Goal: Task Accomplishment & Management: Use online tool/utility

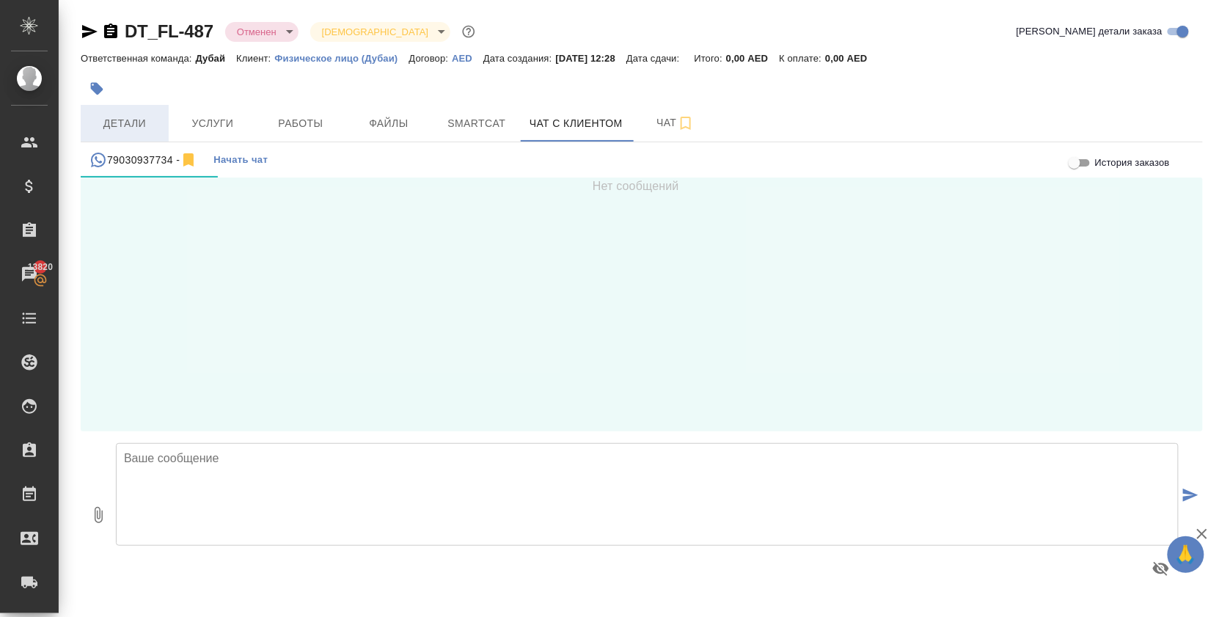
click at [144, 130] on span "Детали" at bounding box center [124, 123] width 70 height 18
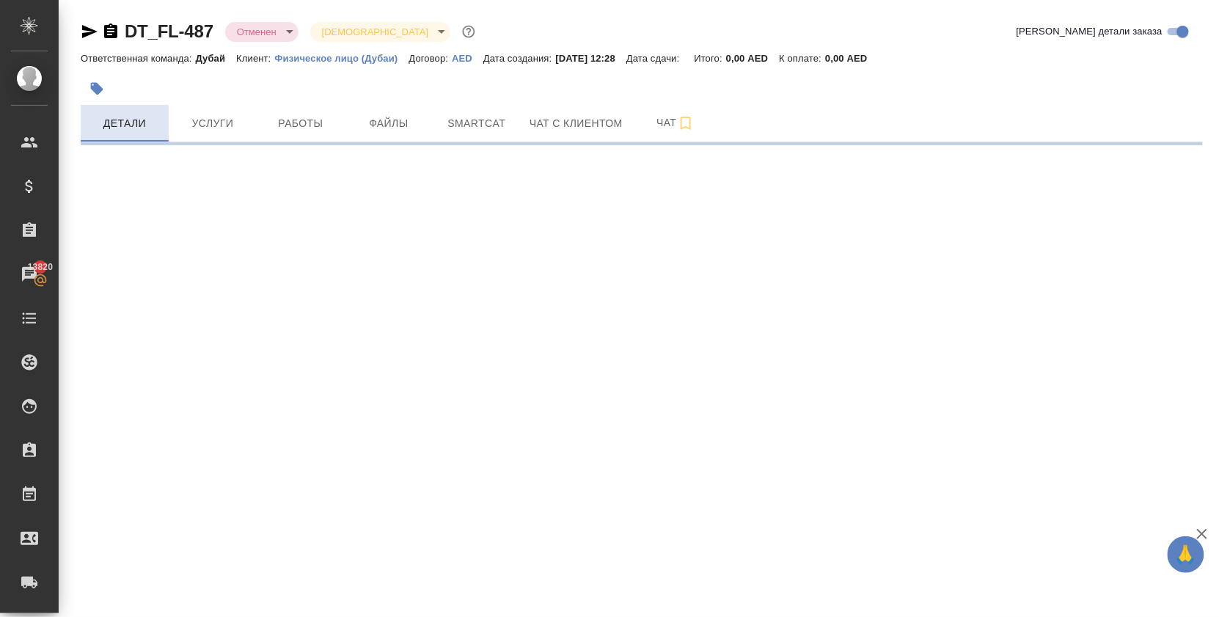
select select "RU"
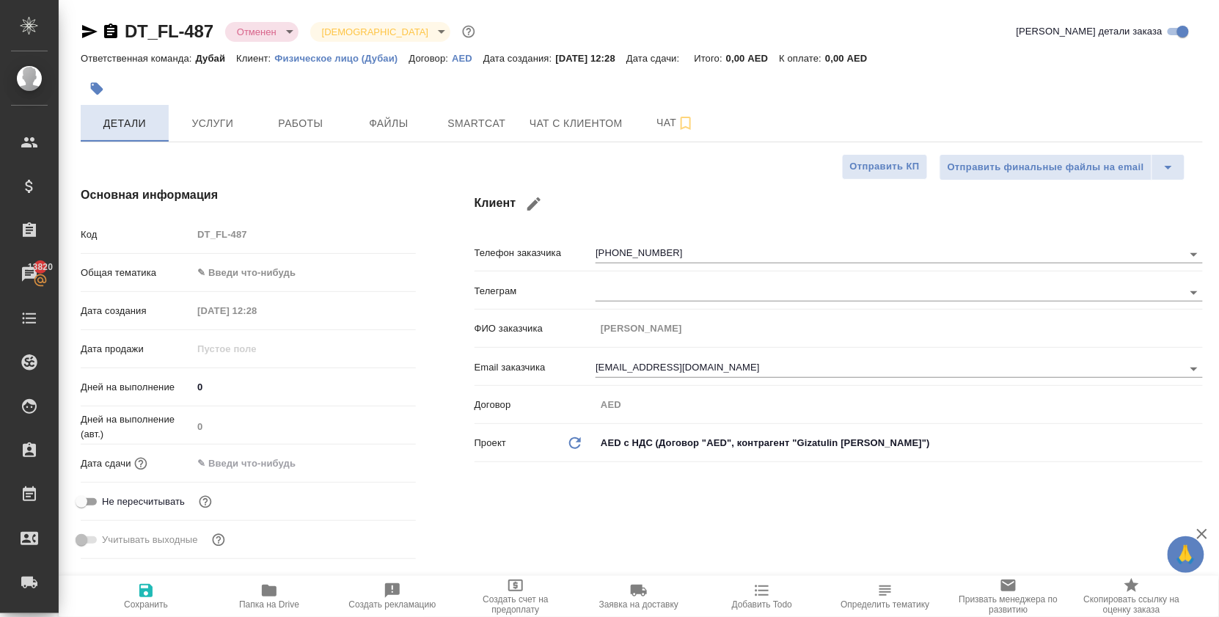
type textarea "x"
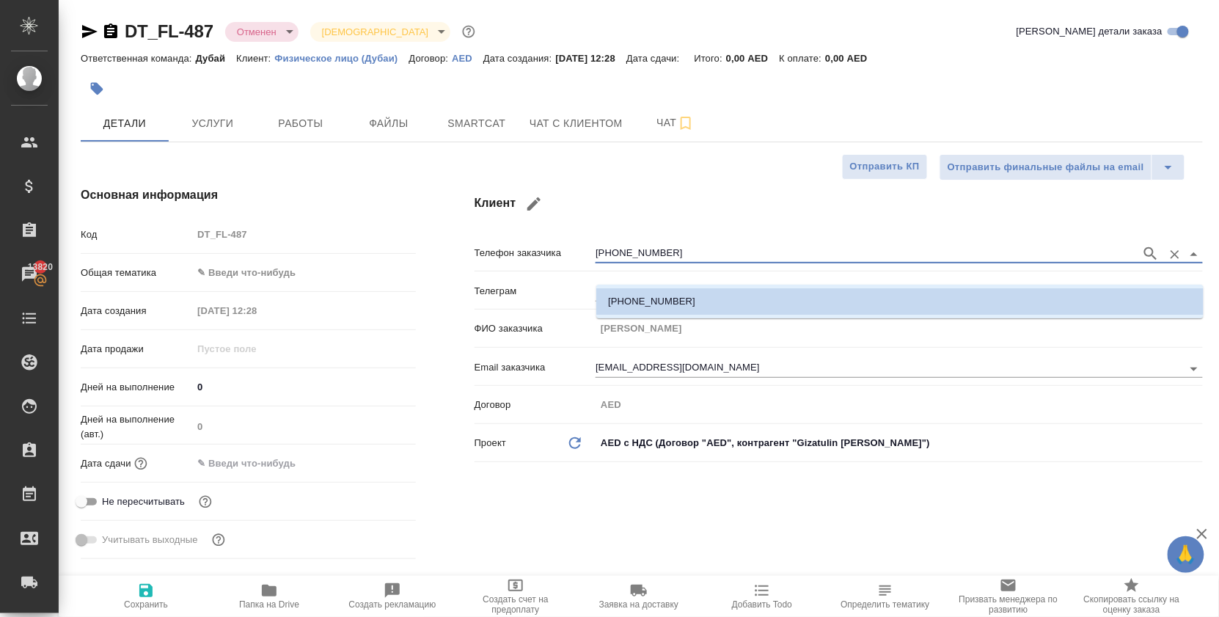
drag, startPoint x: 663, startPoint y: 267, endPoint x: 549, endPoint y: 268, distance: 114.4
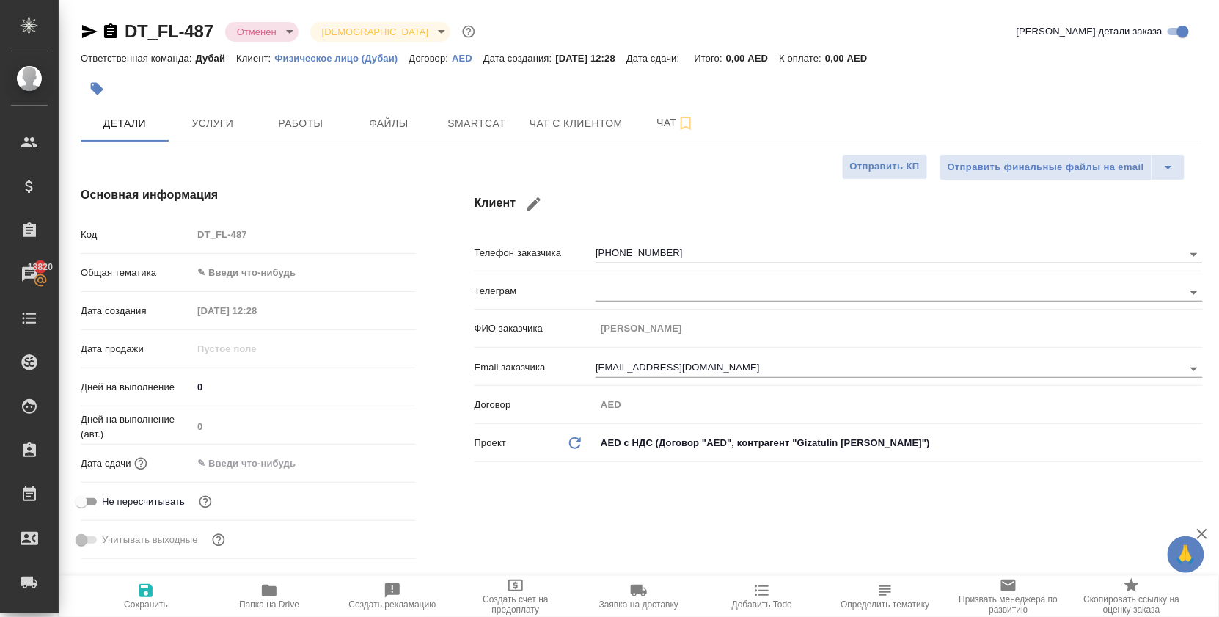
type textarea "x"
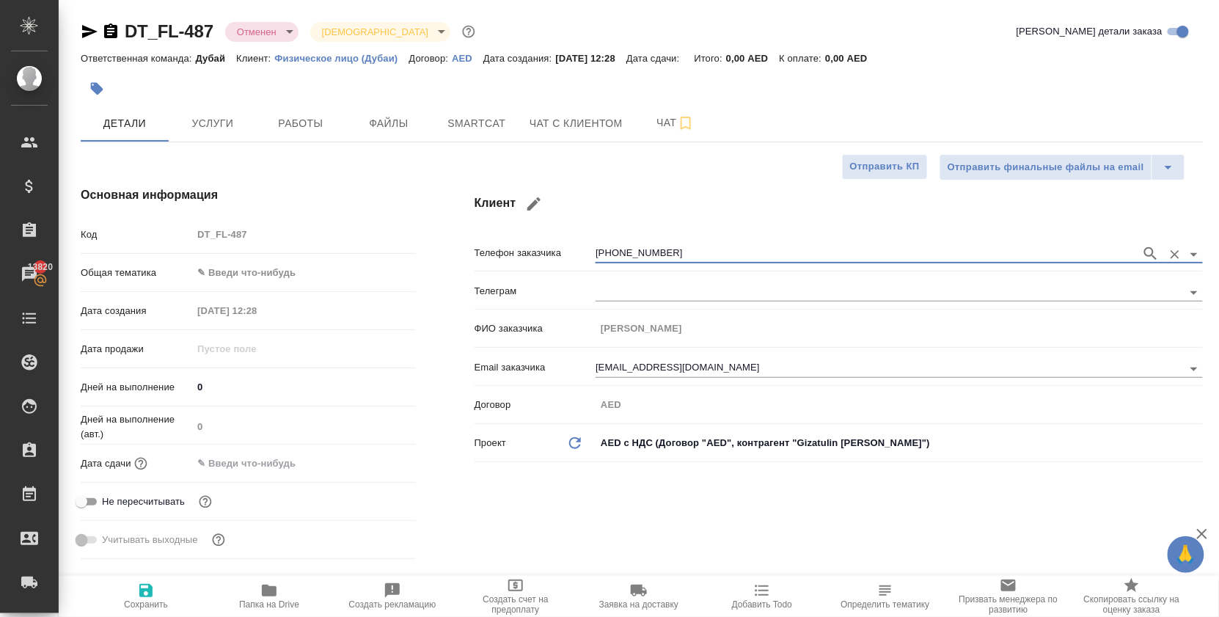
type textarea "x"
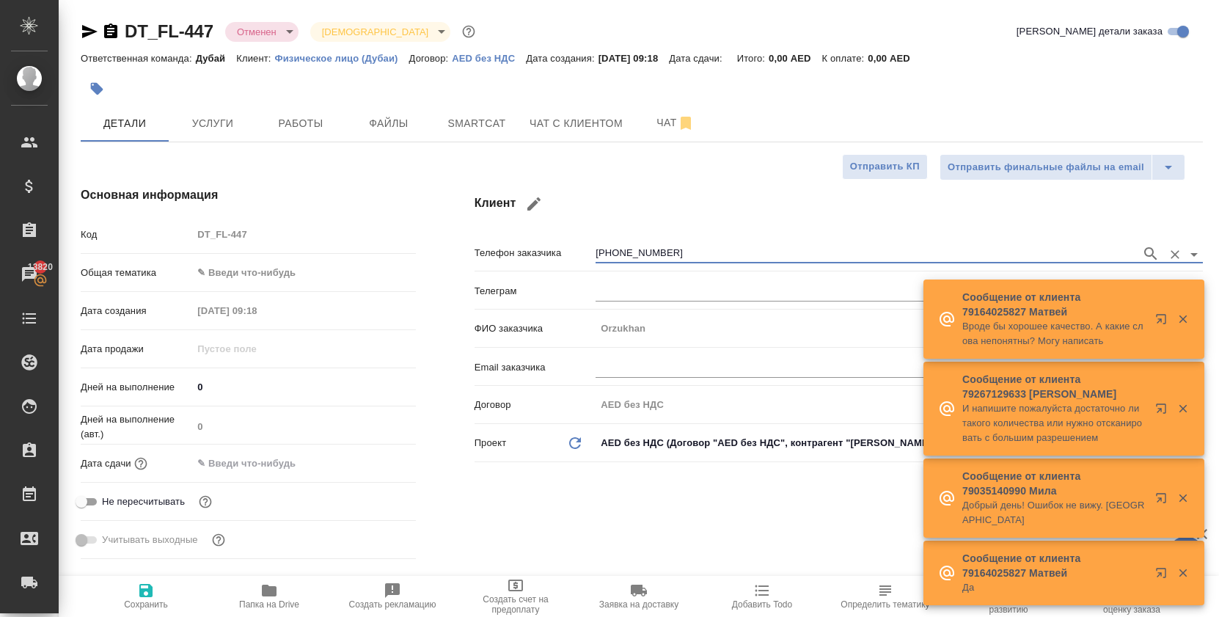
select select "RU"
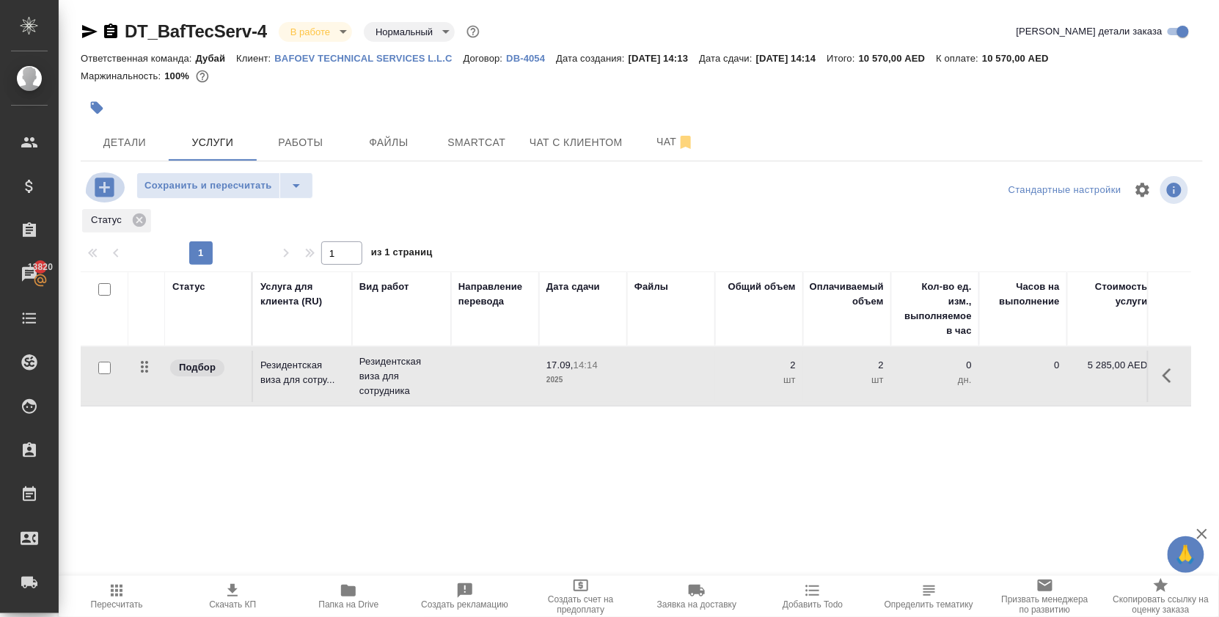
click at [114, 197] on icon "button" at bounding box center [104, 186] width 19 height 19
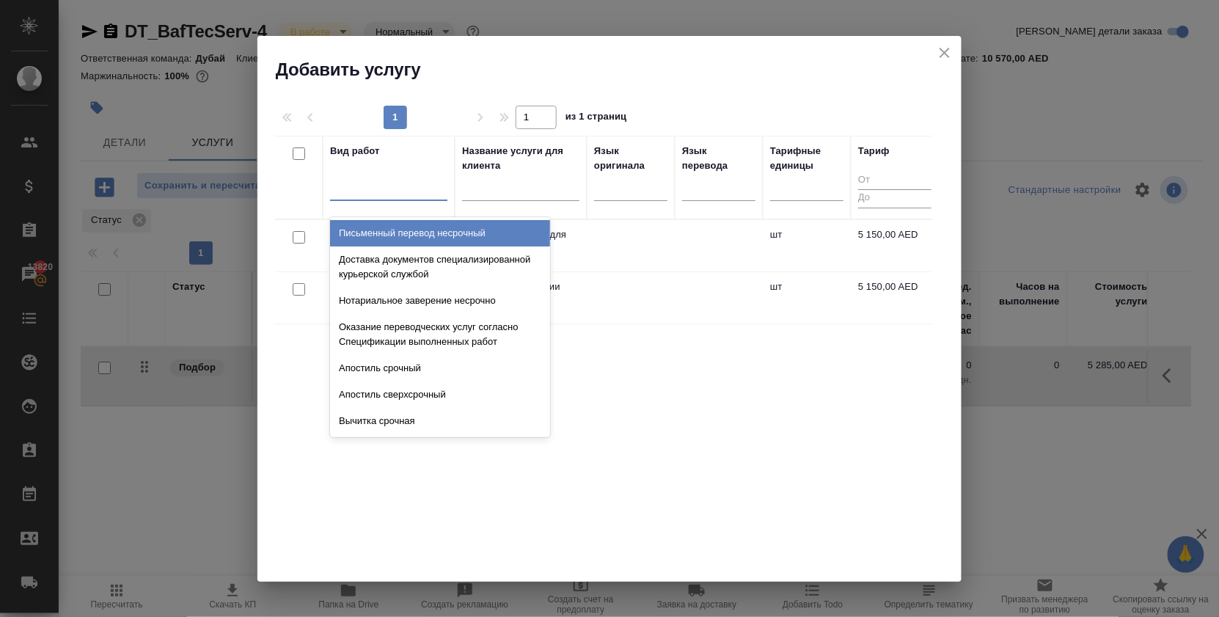
click at [380, 174] on div at bounding box center [388, 187] width 117 height 28
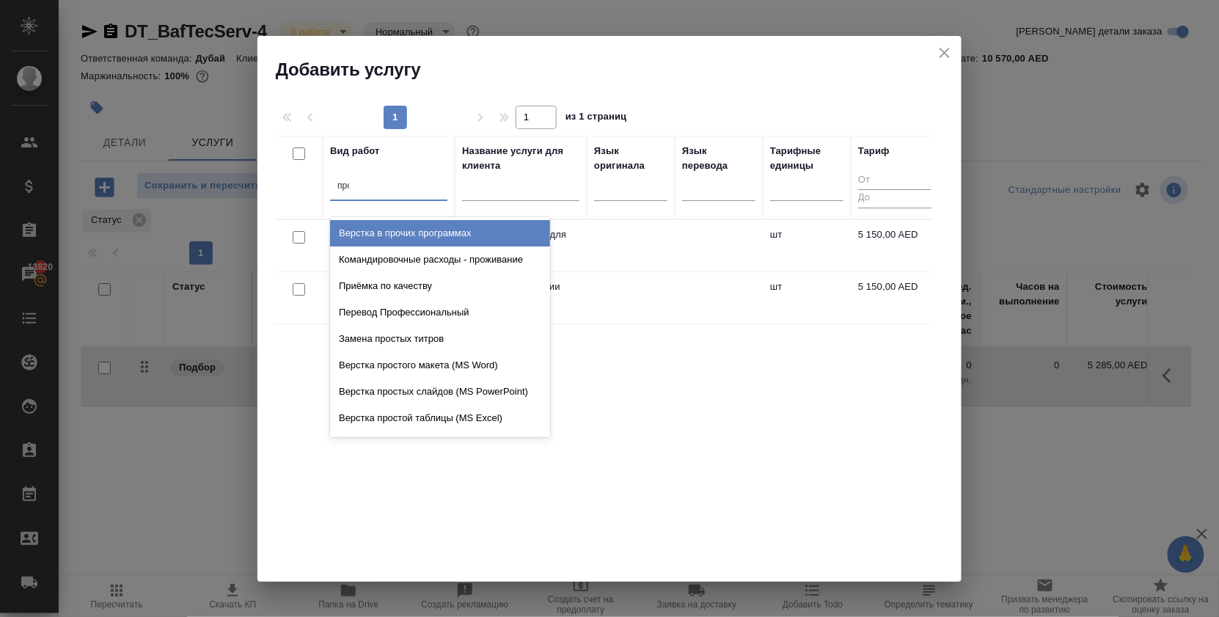
type input "проф"
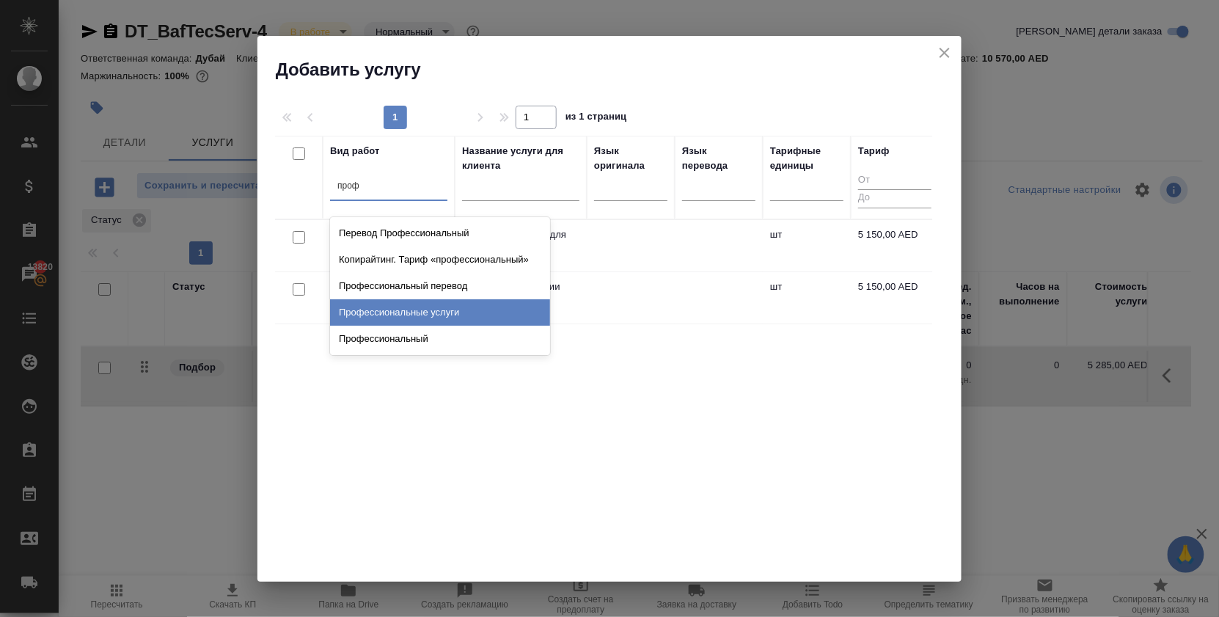
click at [437, 303] on div "Профессиональные услуги" at bounding box center [440, 312] width 220 height 26
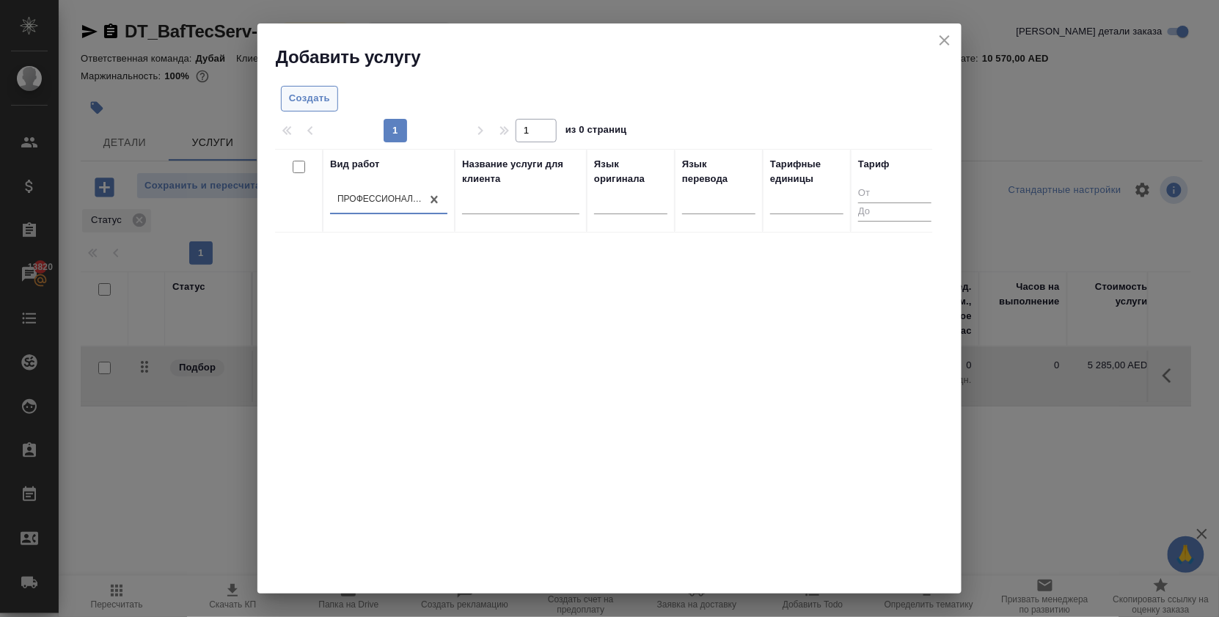
click at [315, 98] on span "Создать" at bounding box center [309, 98] width 41 height 17
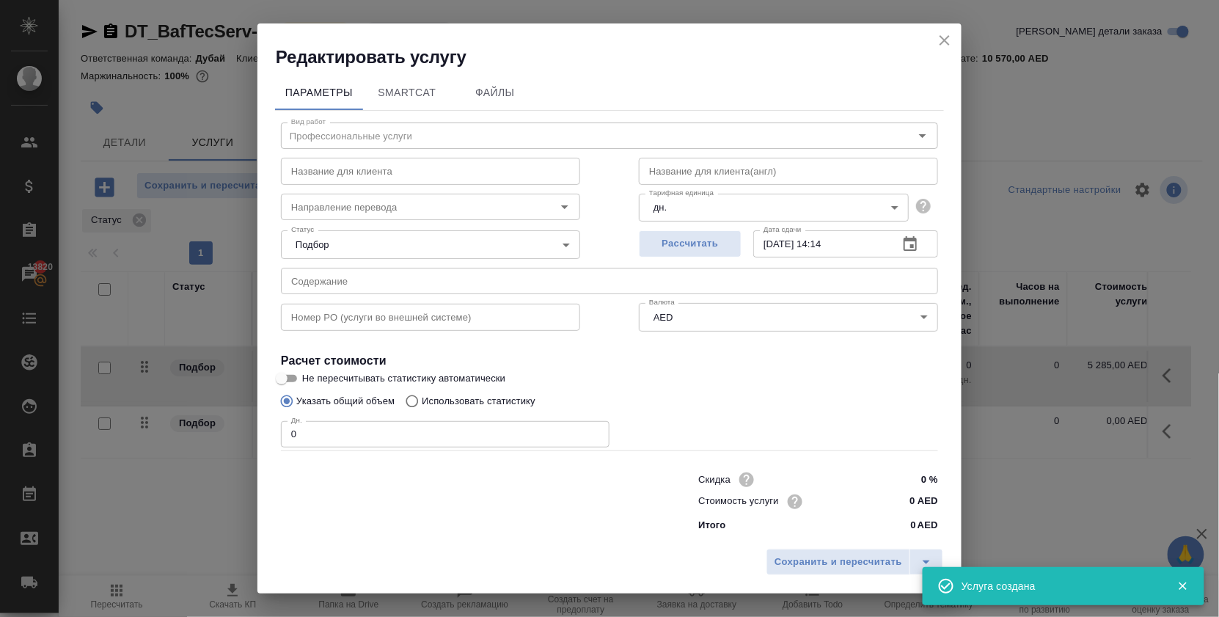
click at [943, 48] on icon "close" at bounding box center [945, 41] width 18 height 18
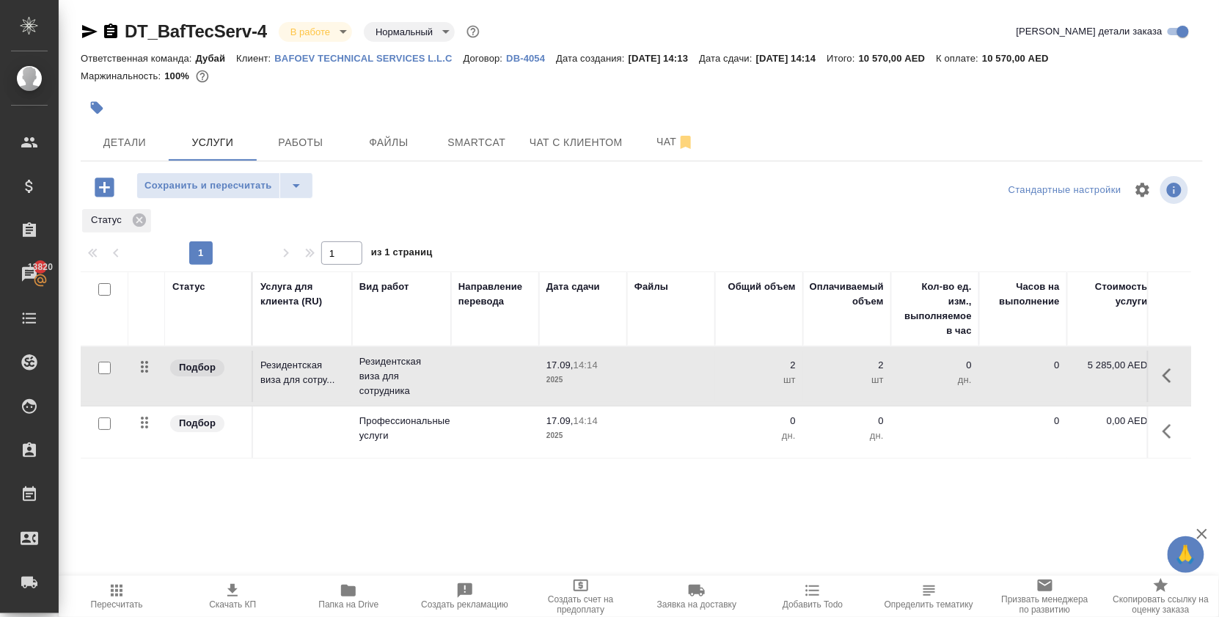
click at [109, 200] on icon "button" at bounding box center [105, 188] width 26 height 26
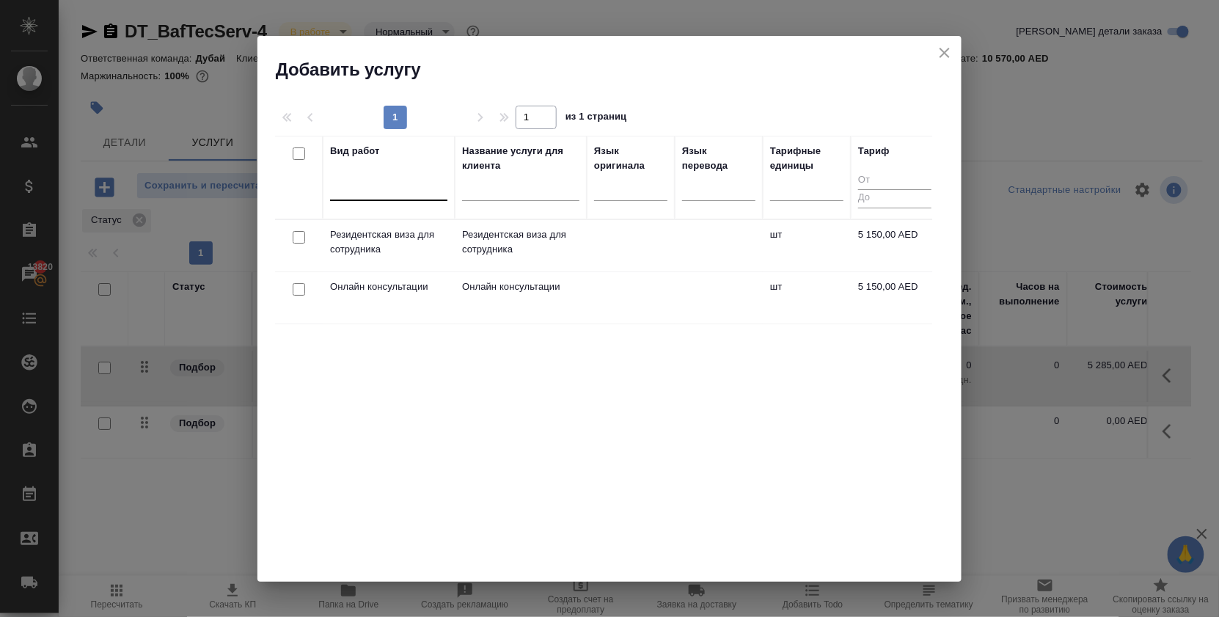
click at [351, 194] on div at bounding box center [388, 185] width 117 height 21
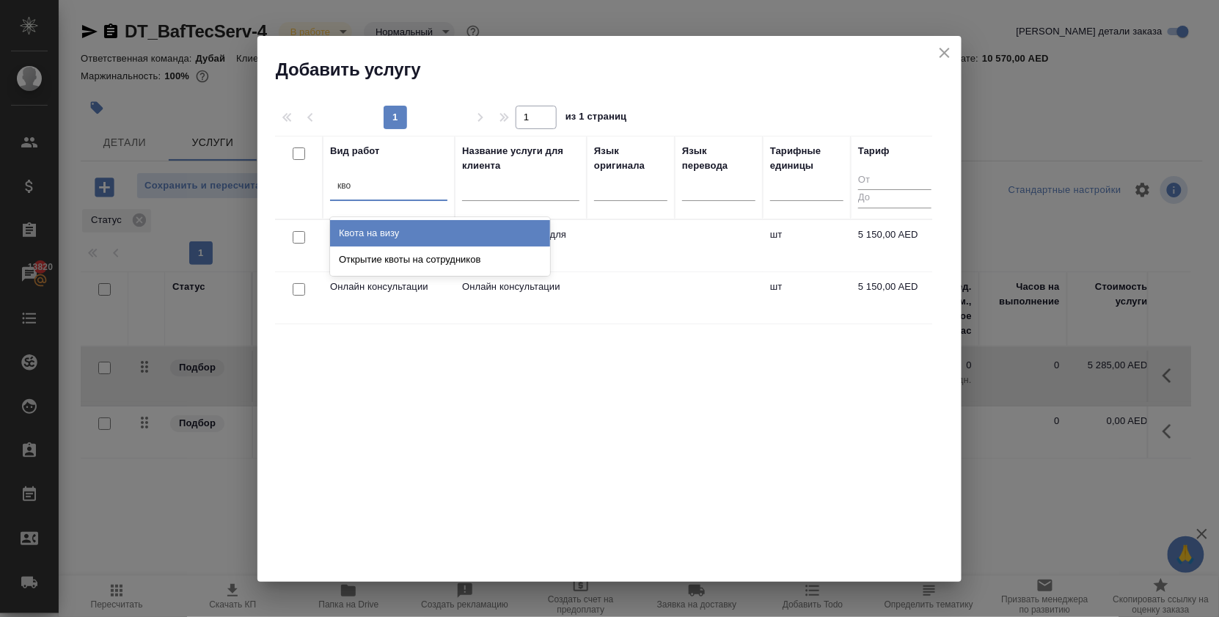
type input "квот"
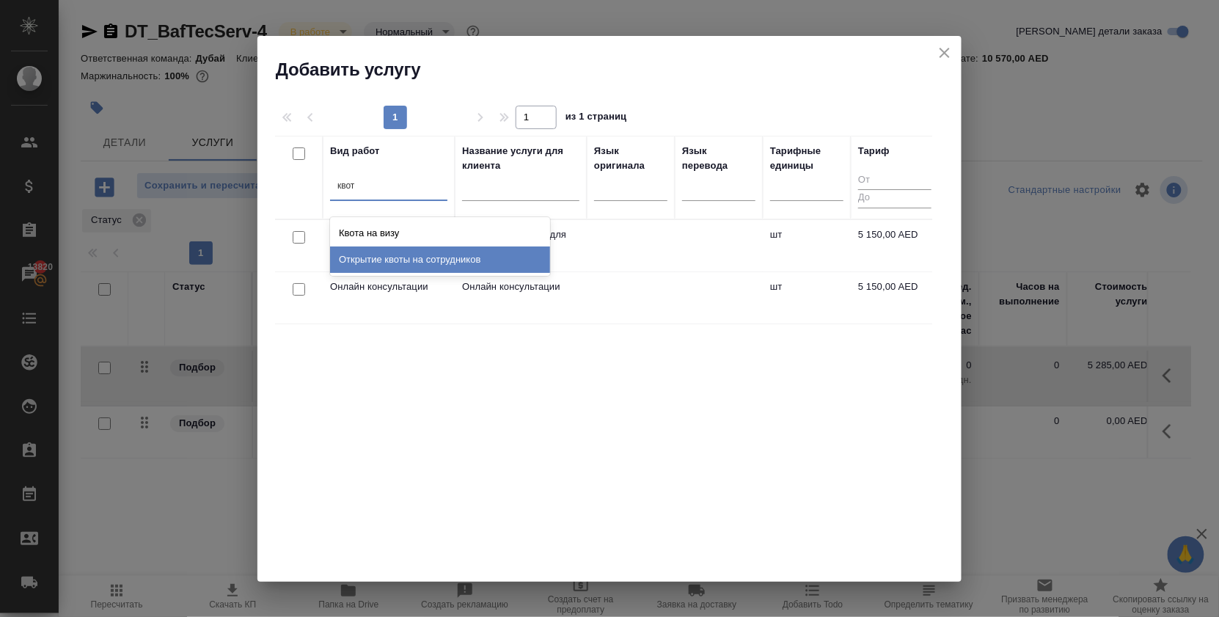
click at [418, 256] on div "Открытие квоты на сотрудников" at bounding box center [440, 259] width 220 height 26
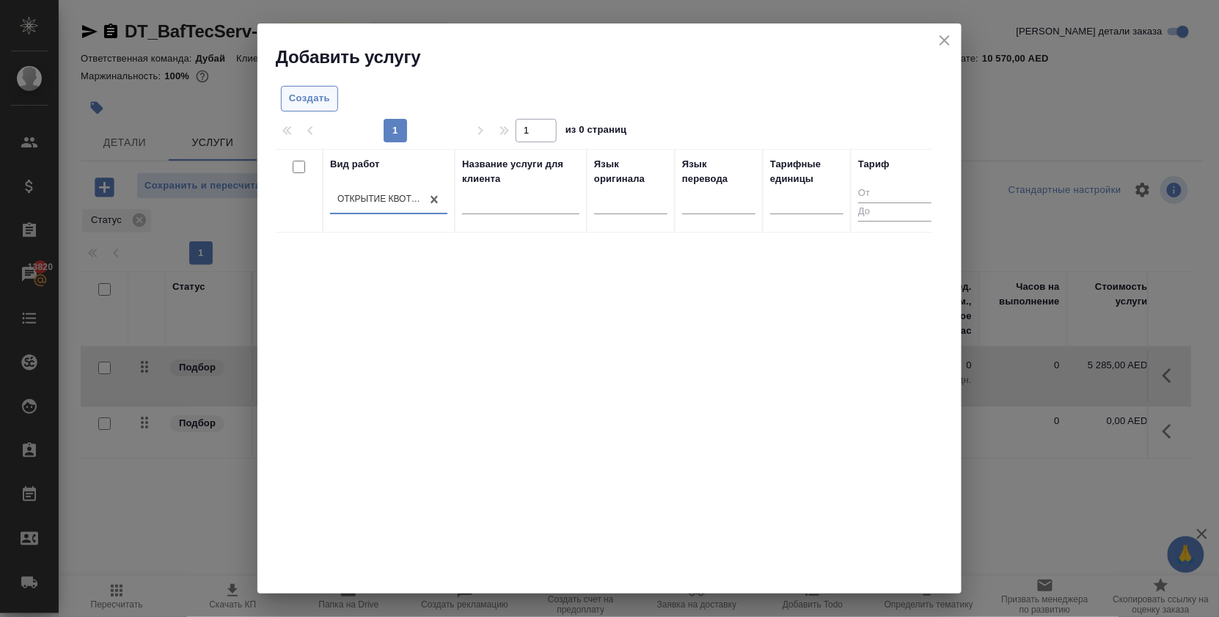
click at [321, 100] on span "Создать" at bounding box center [309, 98] width 41 height 17
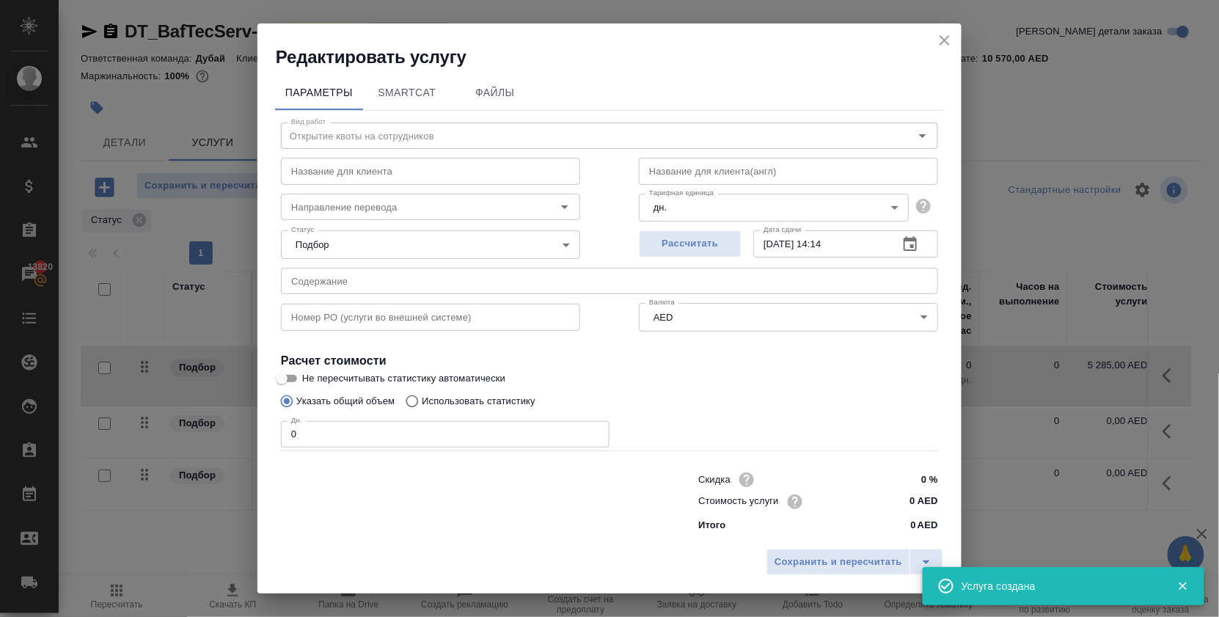
click at [943, 35] on icon "close" at bounding box center [945, 41] width 18 height 18
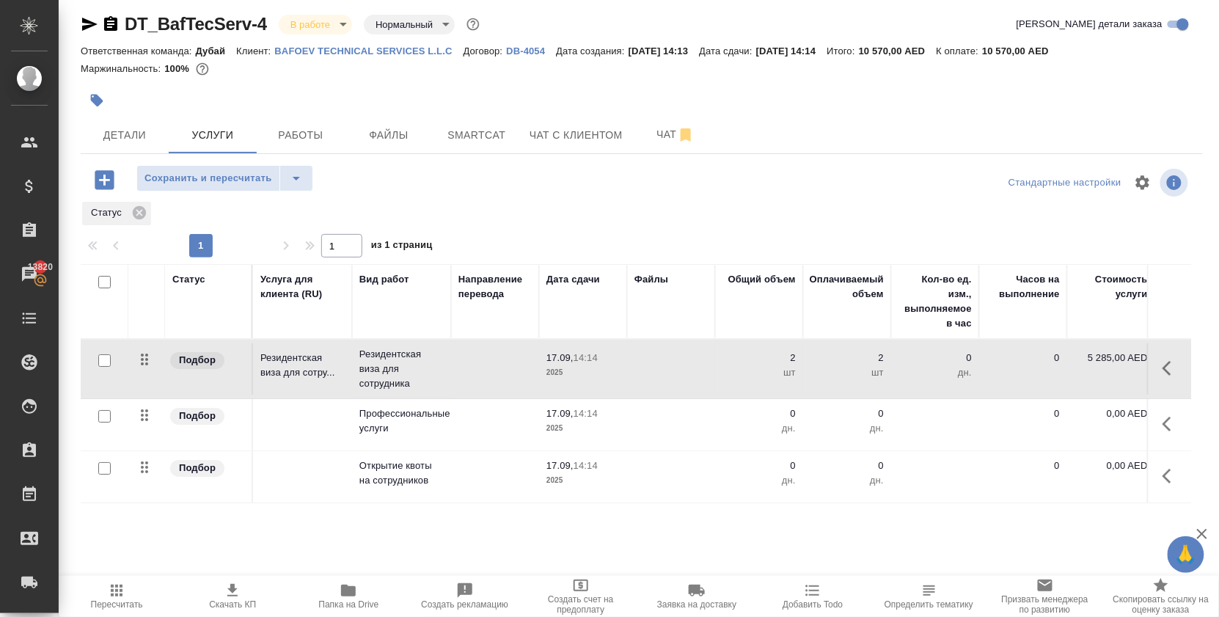
scroll to position [23, 0]
click at [1172, 421] on icon "button" at bounding box center [1171, 424] width 18 height 18
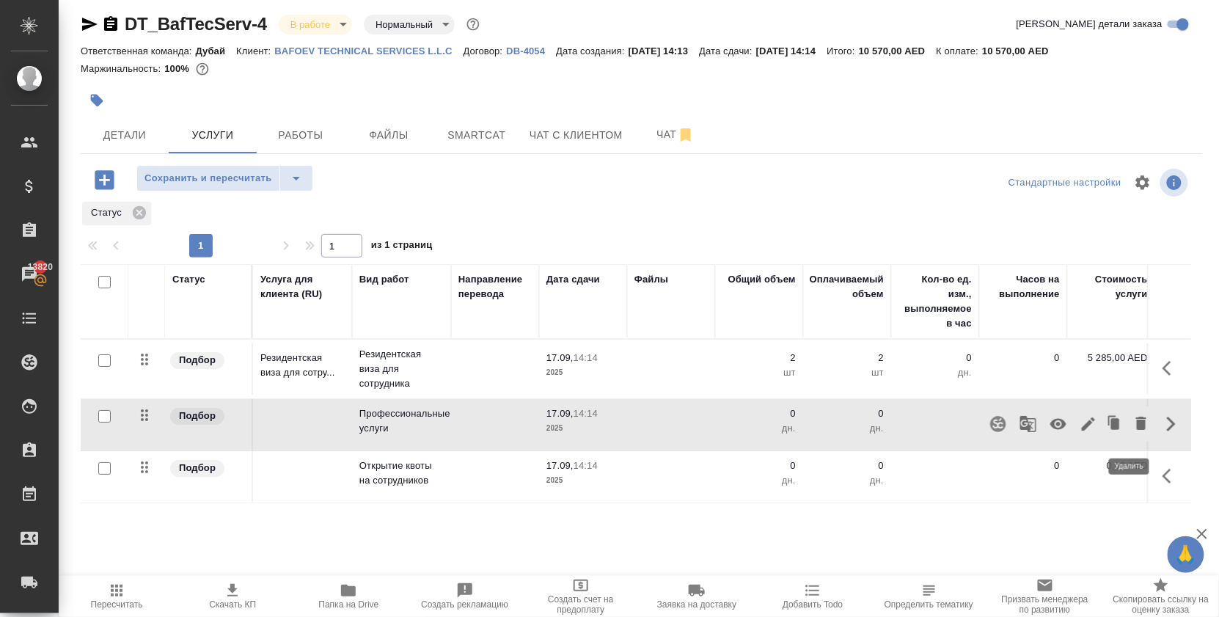
click at [1136, 430] on icon "button" at bounding box center [1141, 423] width 10 height 13
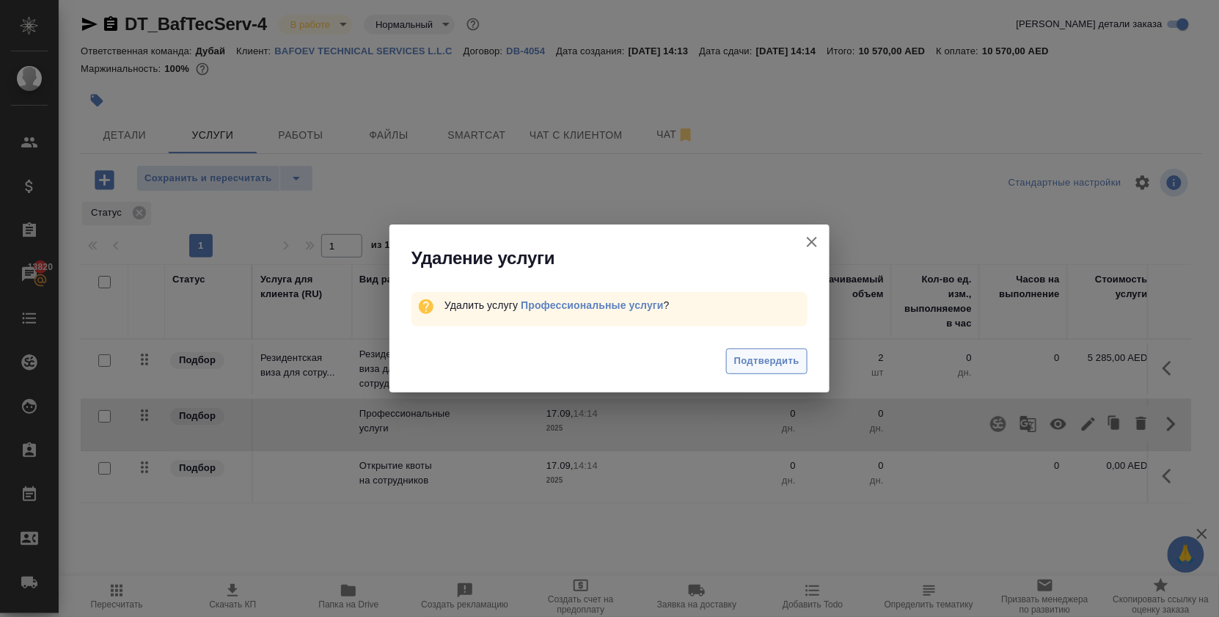
click at [770, 368] on span "Подтвердить" at bounding box center [766, 361] width 65 height 17
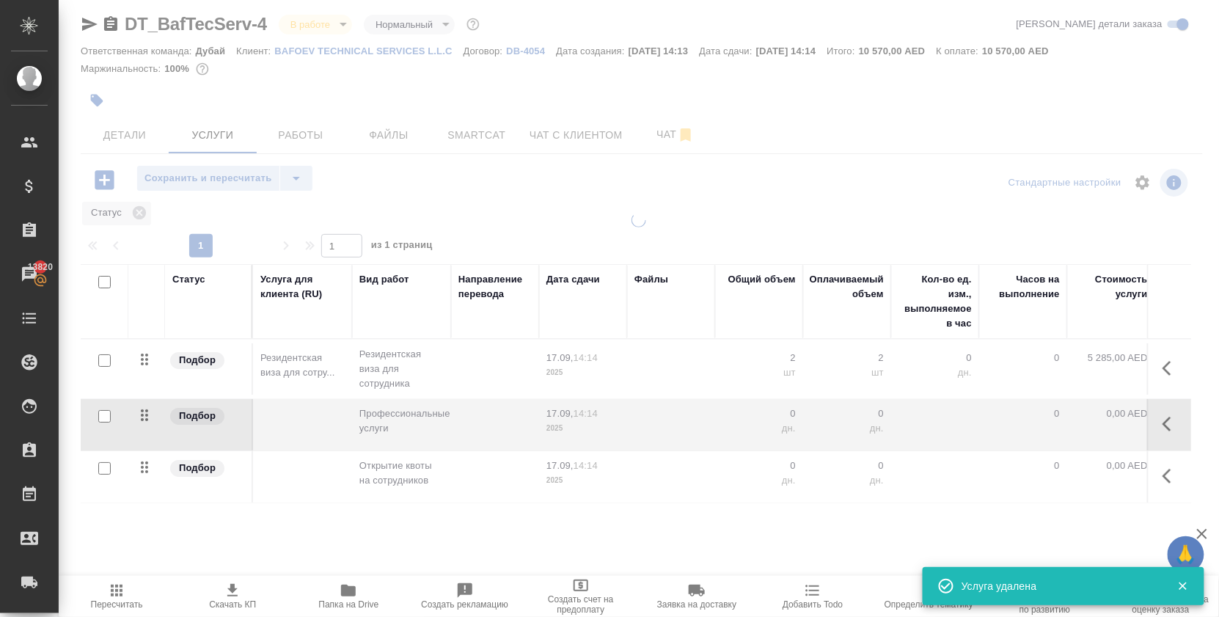
click at [1162, 478] on icon "button" at bounding box center [1171, 476] width 18 height 18
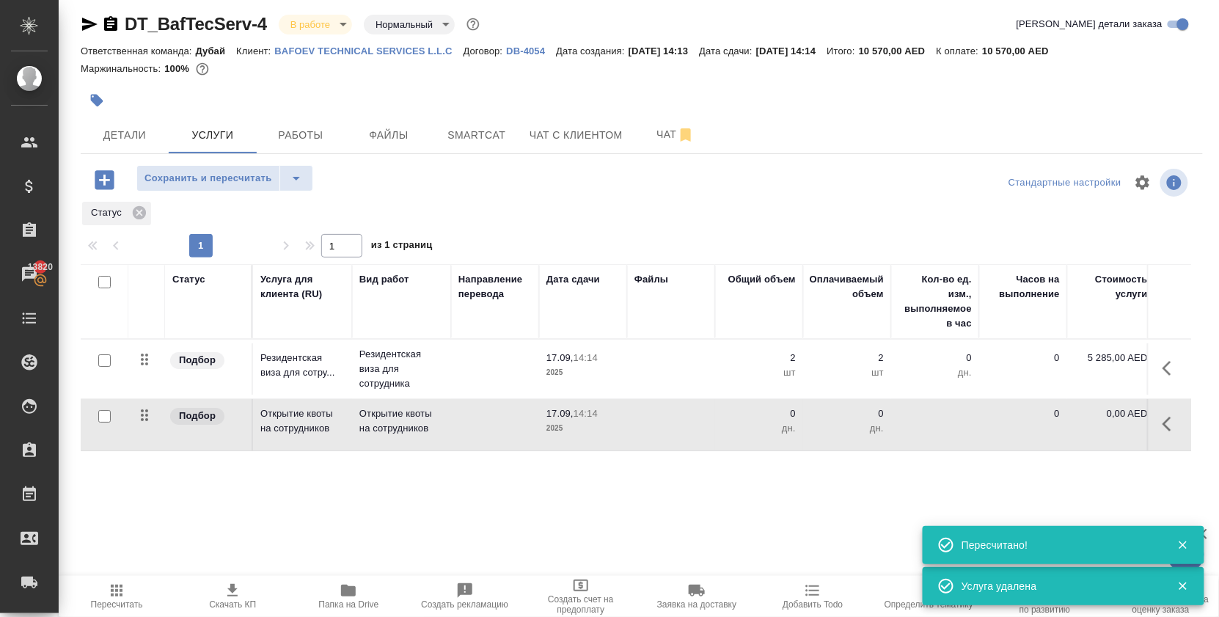
click at [1169, 418] on icon "button" at bounding box center [1171, 424] width 18 height 18
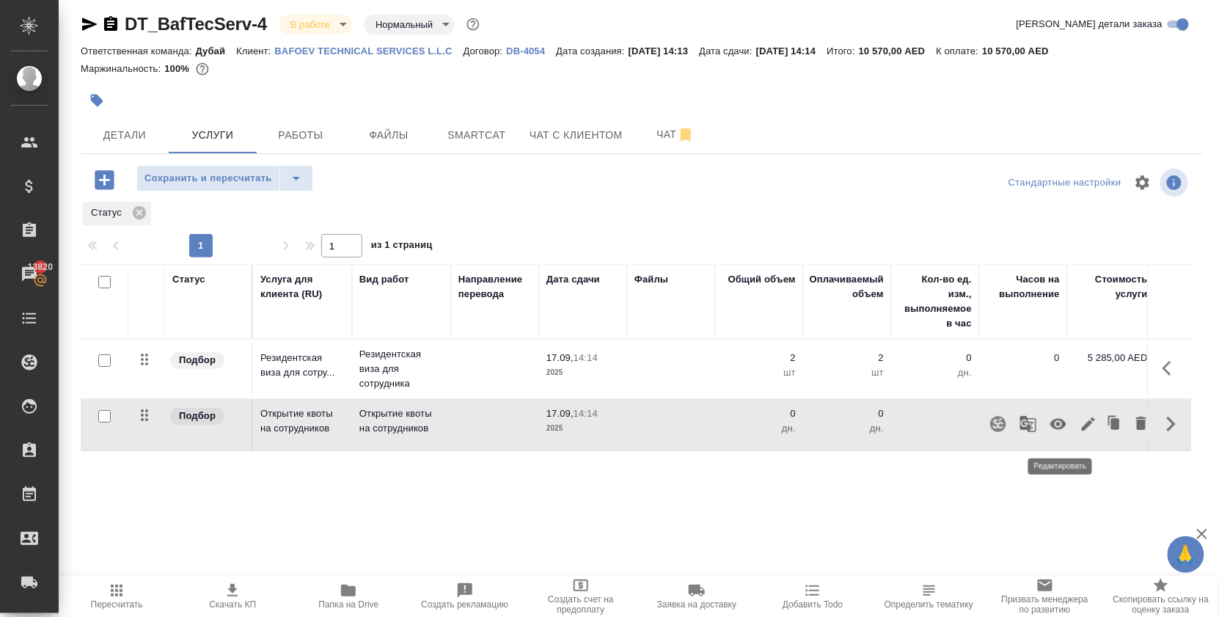
click at [1082, 426] on icon "button" at bounding box center [1088, 423] width 13 height 13
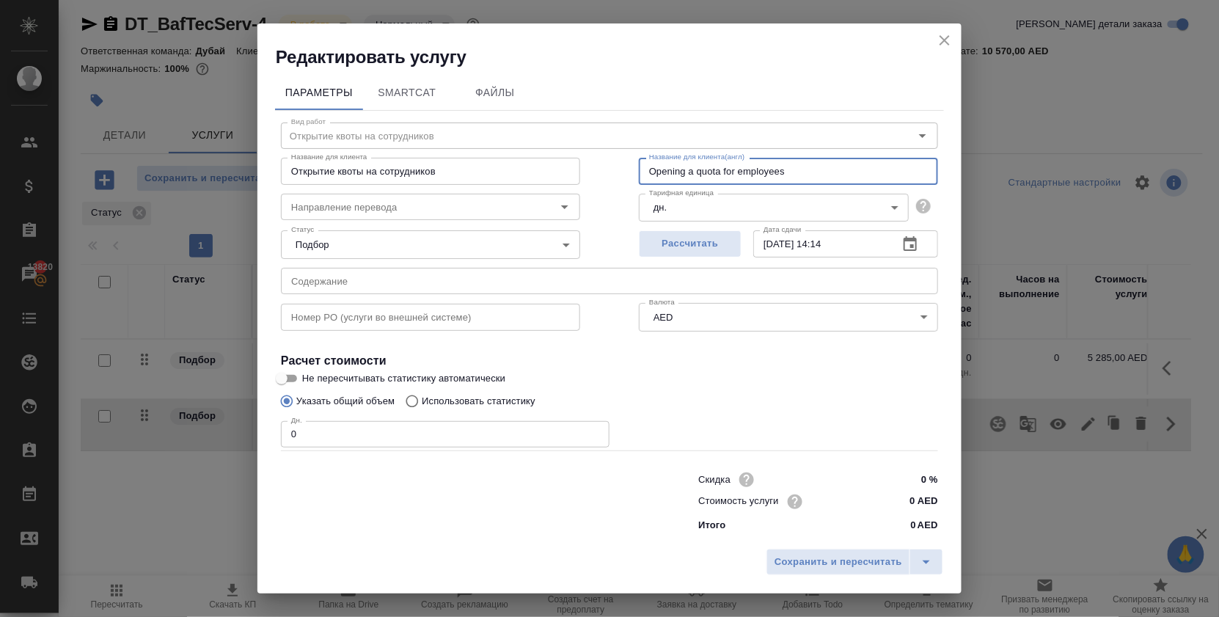
drag, startPoint x: 792, startPoint y: 168, endPoint x: 424, endPoint y: 138, distance: 369.4
click at [424, 138] on div "Название для клиента Открытие квоты на сотрудников Название для клиента Названи…" at bounding box center [610, 169] width 716 height 94
paste input "Quota modification"
drag, startPoint x: 872, startPoint y: 172, endPoint x: 559, endPoint y: 167, distance: 313.2
click at [561, 169] on div "Название для клиента Открытие квоты на сотрудников Название для клиента Названи…" at bounding box center [610, 169] width 716 height 94
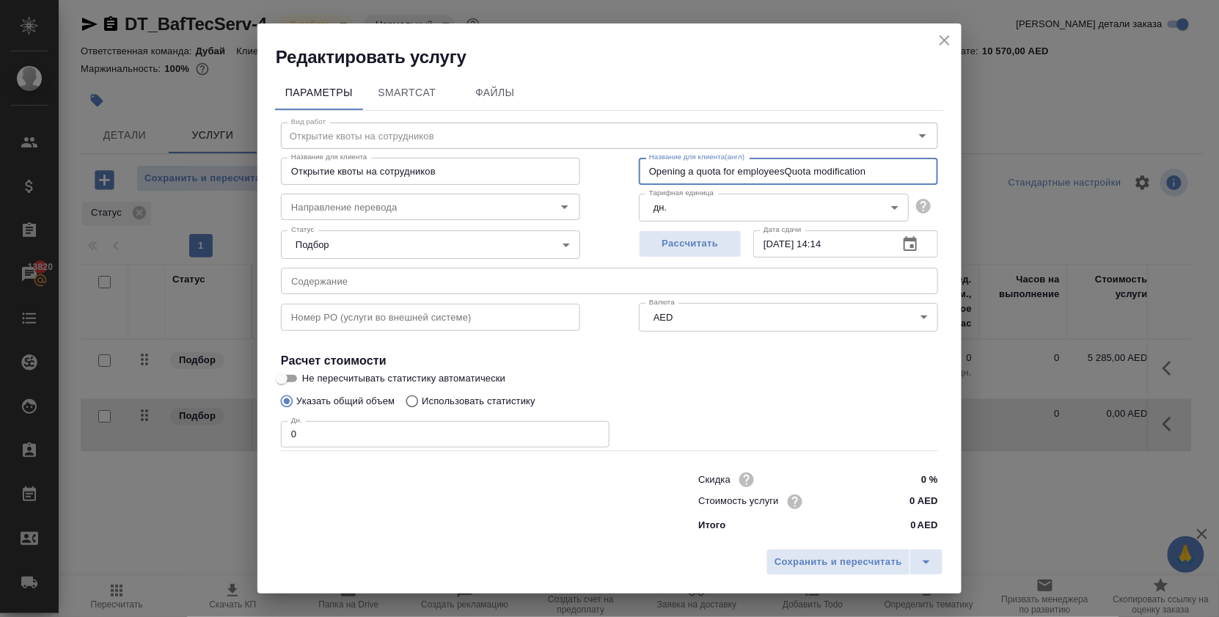
paste input "text"
type input "Quota modification"
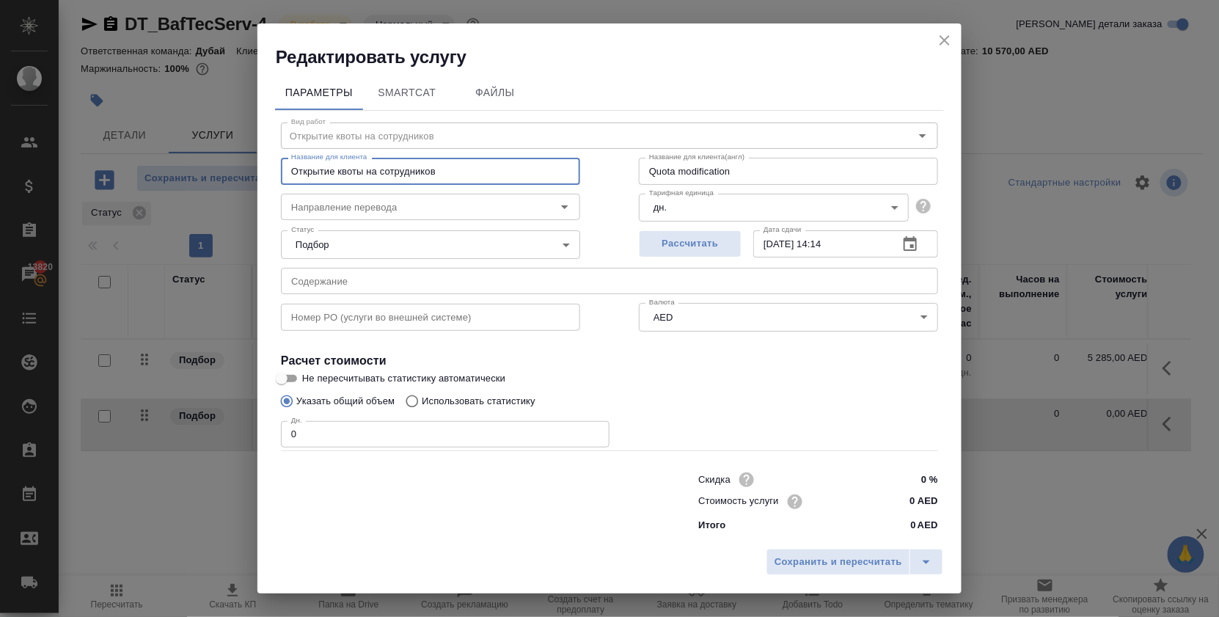
drag, startPoint x: 458, startPoint y: 170, endPoint x: 301, endPoint y: 163, distance: 157.9
click at [303, 169] on input "Открытие квоты на сотрудников" at bounding box center [430, 171] width 299 height 26
drag, startPoint x: 450, startPoint y: 169, endPoint x: 167, endPoint y: 169, distance: 282.4
click at [167, 169] on div "Редактировать услугу Параметры SmartCat Файлы Вид работ Открытие квоты на сотру…" at bounding box center [609, 308] width 1219 height 617
paste input "Quota modification"
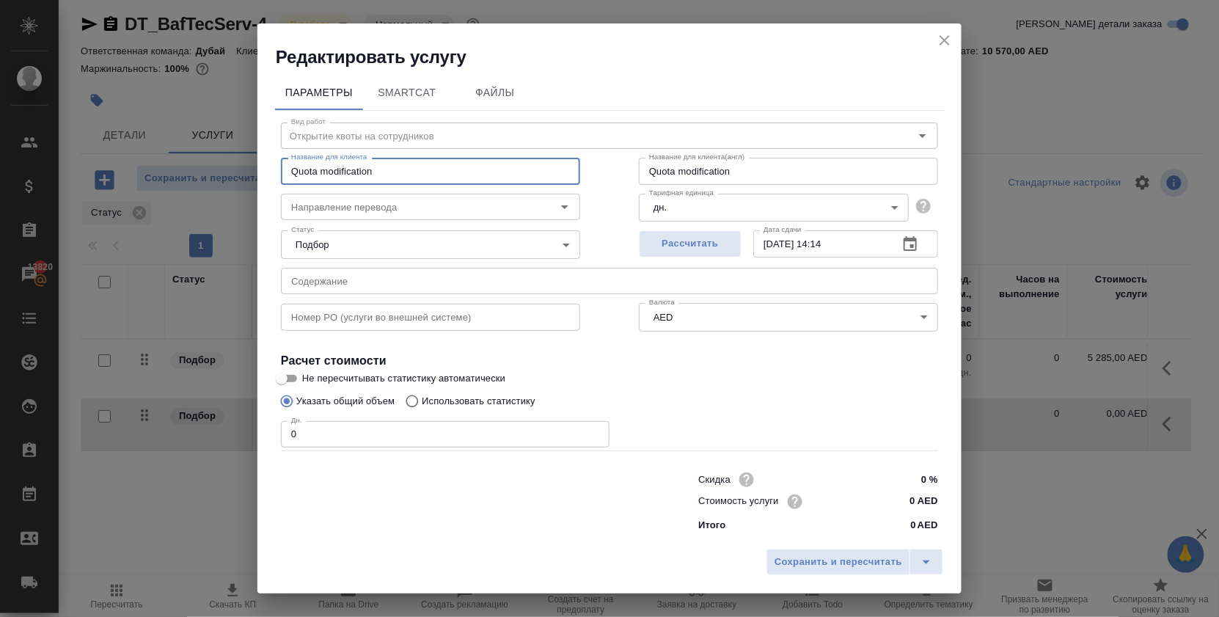
type input "Quota modification"
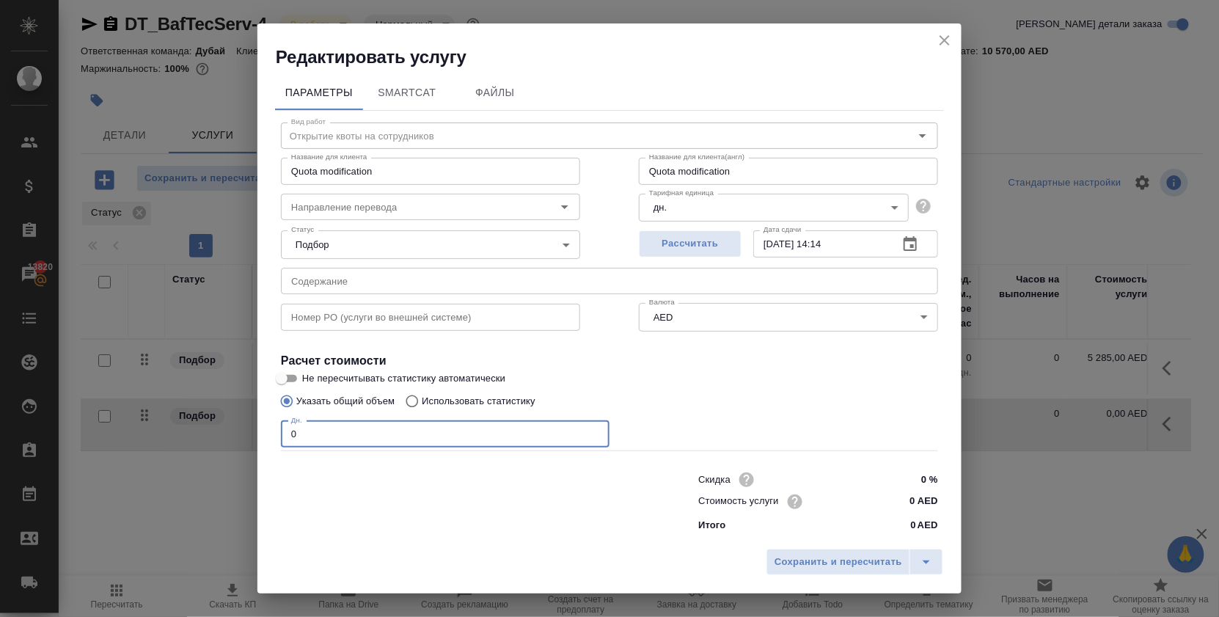
click at [565, 437] on input "0" at bounding box center [445, 434] width 329 height 26
type input "1"
click at [810, 554] on span "Сохранить и пересчитать" at bounding box center [838, 562] width 128 height 17
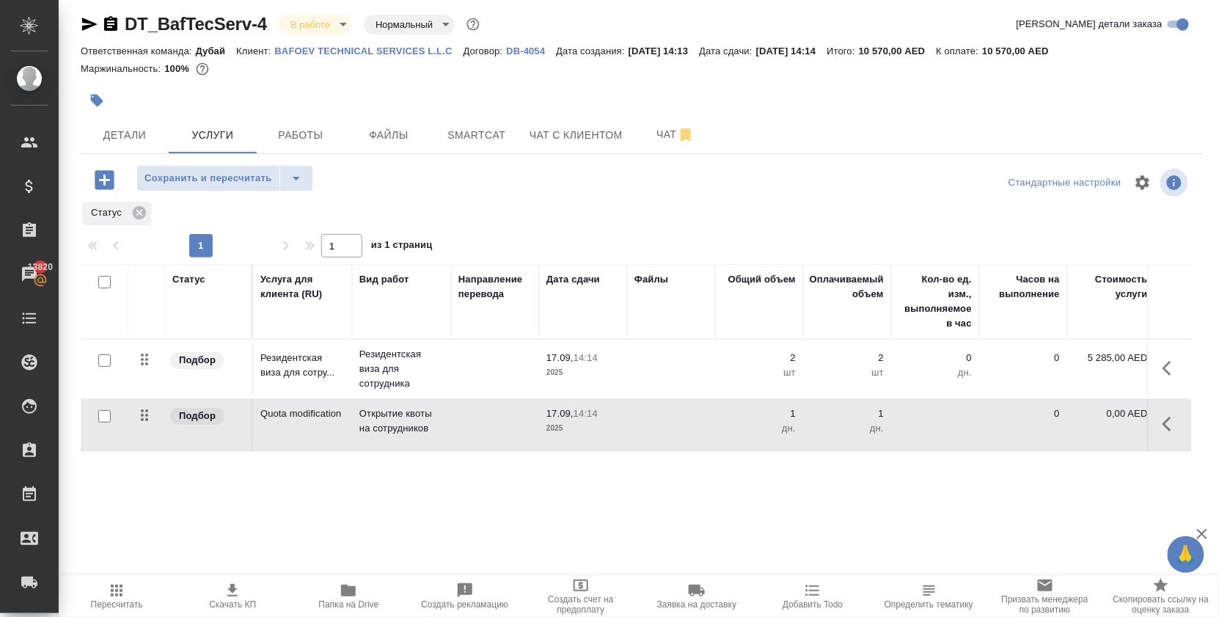
click at [1113, 414] on p "0,00 AED" at bounding box center [1110, 413] width 73 height 15
click at [1130, 417] on input "0" at bounding box center [1120, 416] width 55 height 21
click at [1130, 417] on input "0" at bounding box center [1121, 417] width 54 height 21
type input "180"
click at [1047, 493] on div "Статус Услуга для клиента (RU) Вид работ Направление перевода Дата сдачи Файлы …" at bounding box center [636, 421] width 1110 height 315
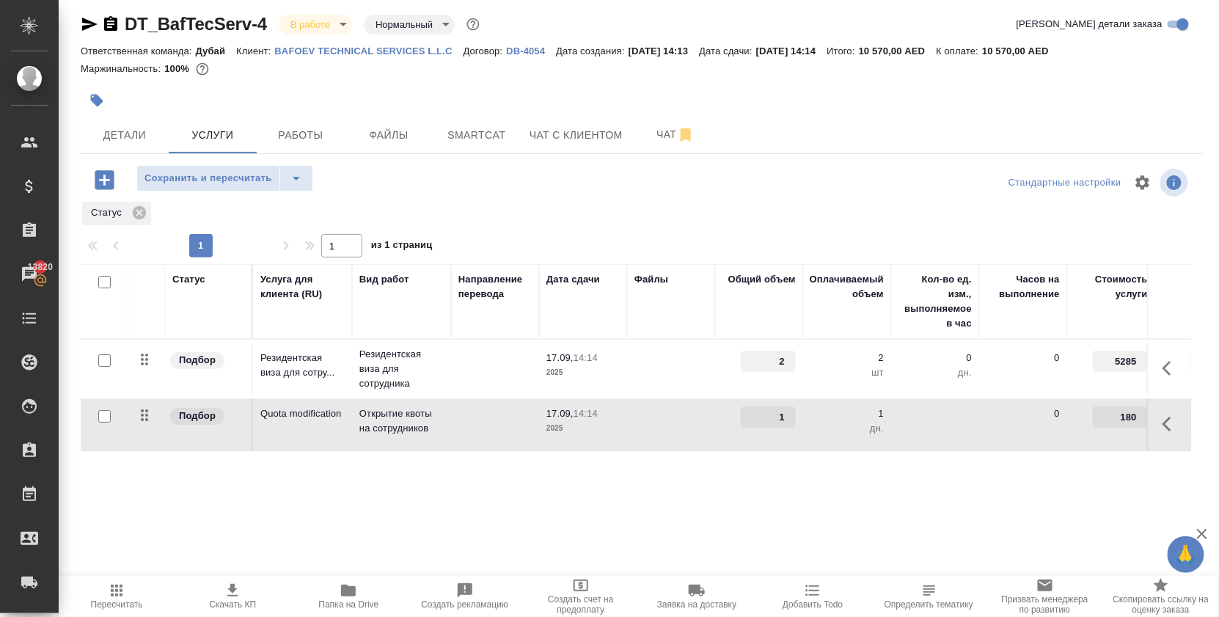
click at [1135, 420] on input "180" at bounding box center [1120, 416] width 55 height 21
click at [1135, 420] on input "180" at bounding box center [1121, 417] width 54 height 21
type input "90"
click at [964, 494] on div "Статус Услуга для клиента (RU) Вид работ Направление перевода Дата сдачи Файлы …" at bounding box center [636, 421] width 1110 height 315
type input "2"
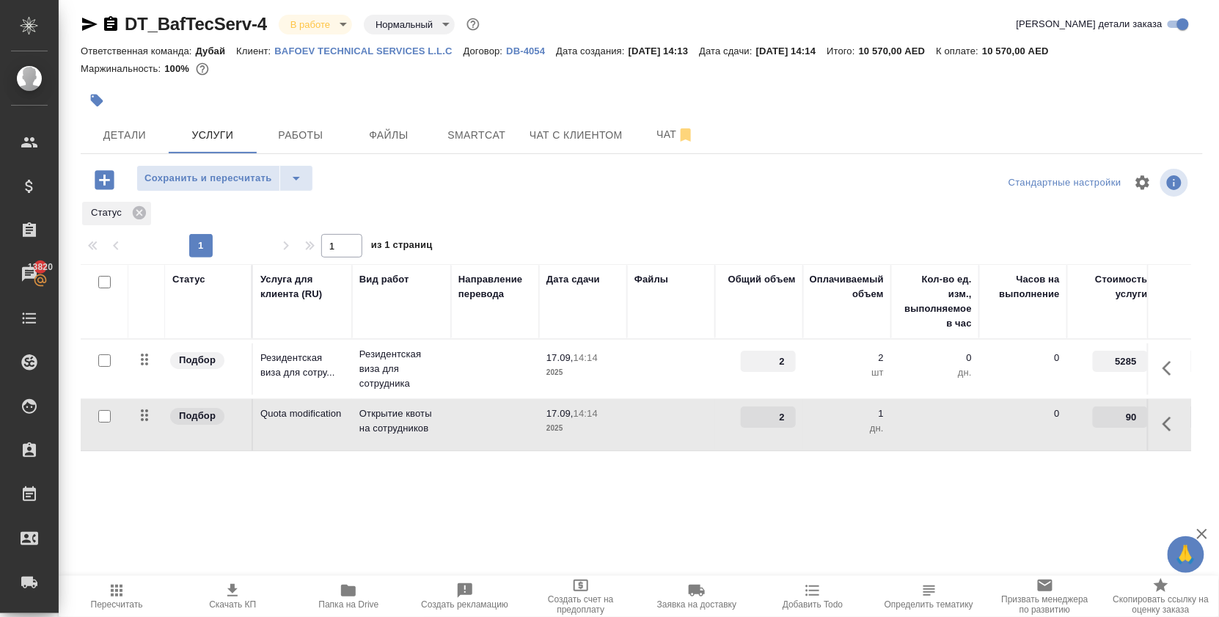
click at [790, 415] on input "2" at bounding box center [768, 416] width 55 height 21
click at [246, 177] on span "Сохранить и пересчитать" at bounding box center [208, 178] width 128 height 17
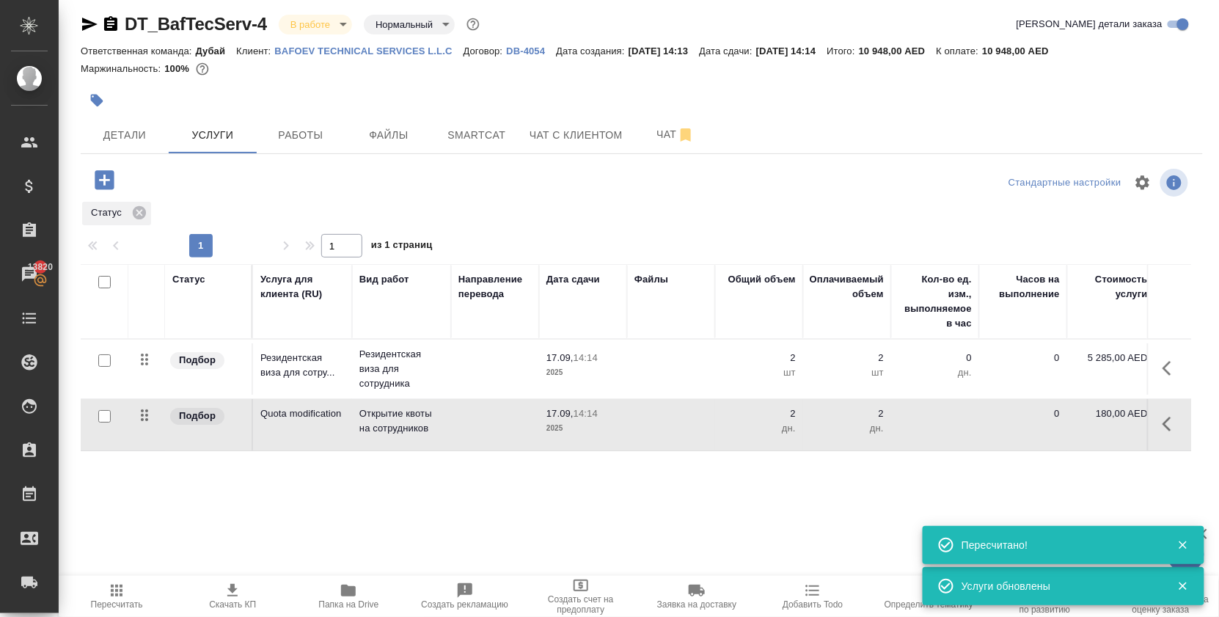
click at [114, 180] on icon "button" at bounding box center [104, 179] width 19 height 19
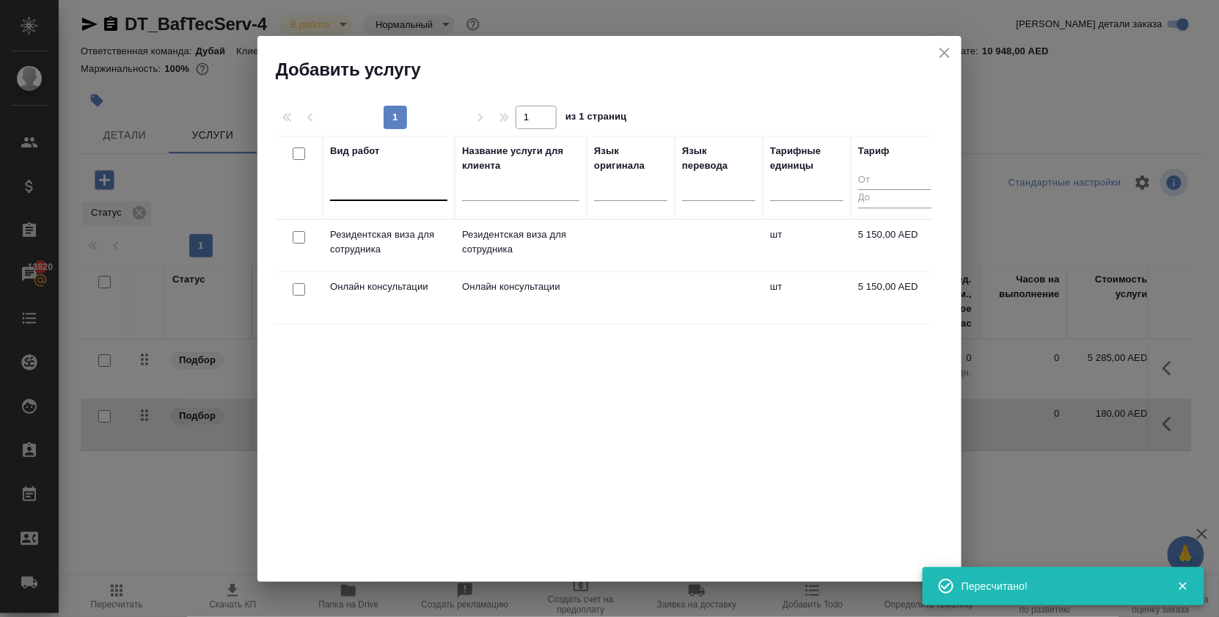
click at [376, 191] on div at bounding box center [388, 185] width 117 height 21
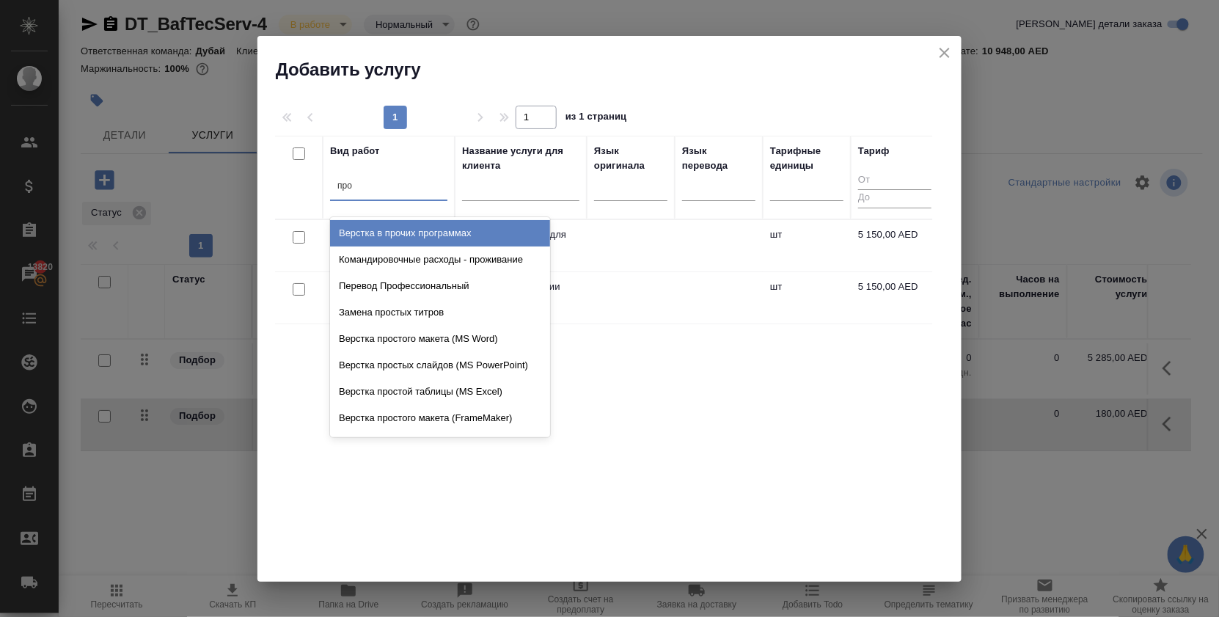
type input "проф"
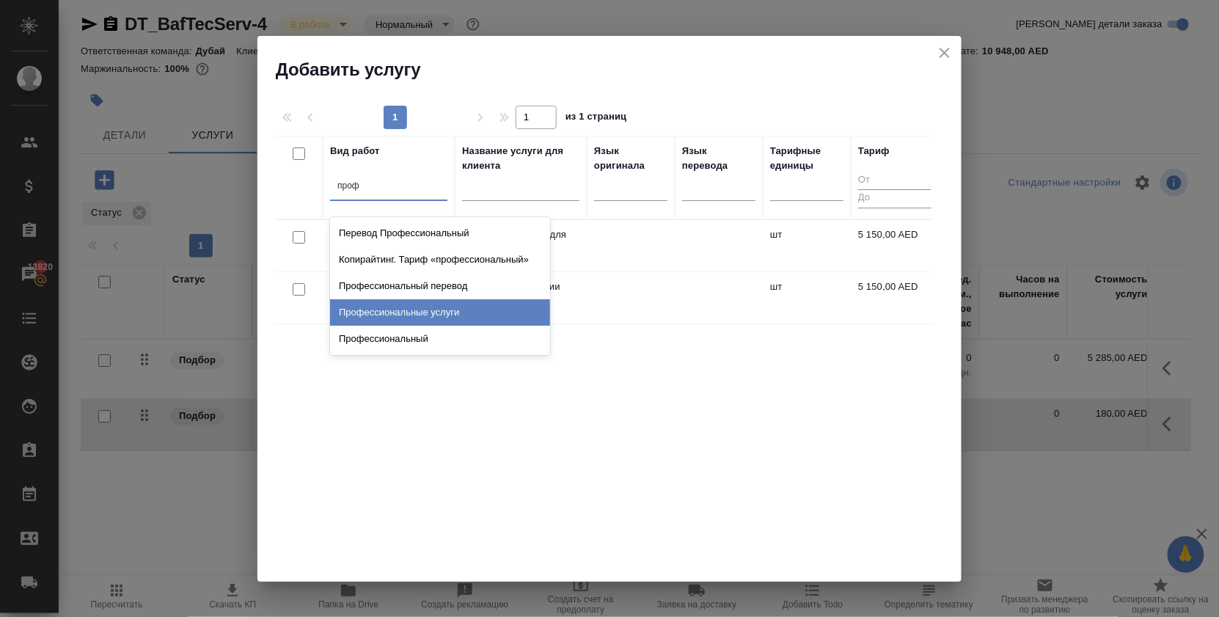
click at [439, 307] on div "Профессиональные услуги" at bounding box center [440, 312] width 220 height 26
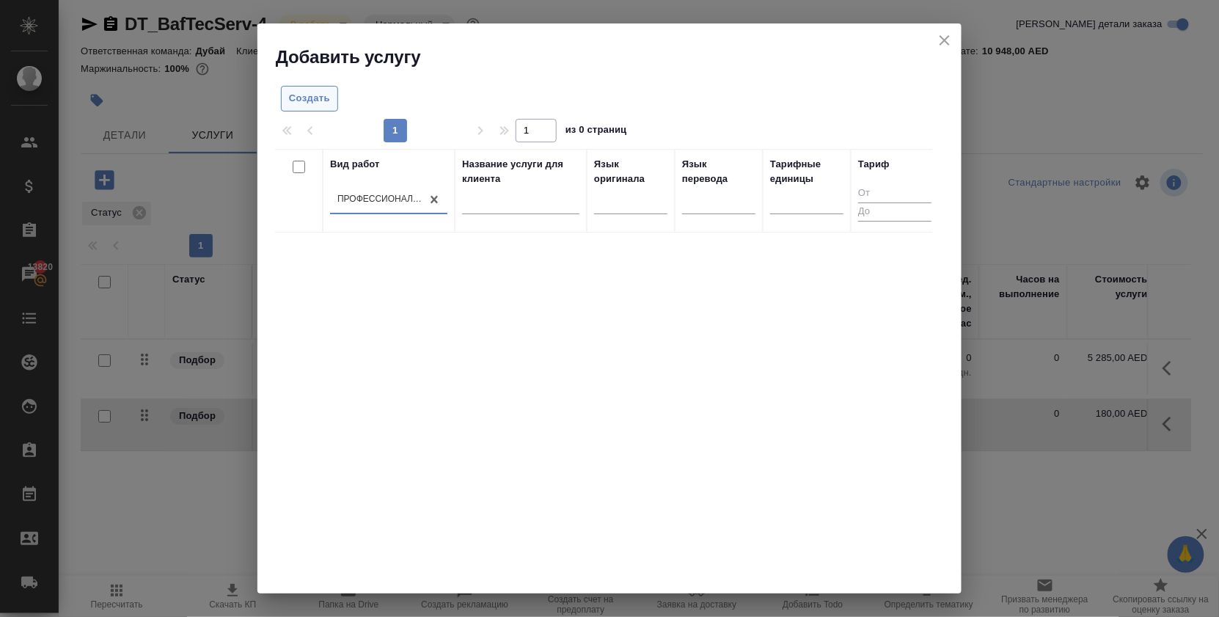
click at [320, 98] on span "Создать" at bounding box center [309, 98] width 41 height 17
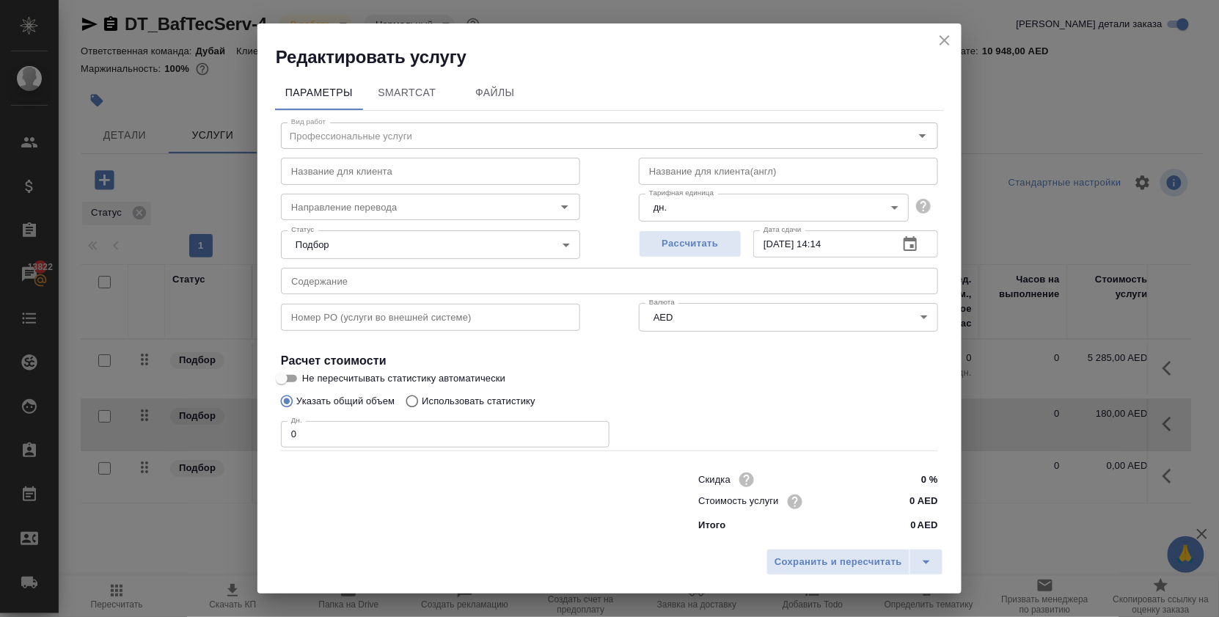
click at [697, 167] on input "text" at bounding box center [788, 171] width 299 height 26
paste input "Quota modification"
type input "Quota modification"
click at [447, 165] on input "text" at bounding box center [430, 171] width 299 height 26
drag, startPoint x: 745, startPoint y: 168, endPoint x: 474, endPoint y: 162, distance: 271.4
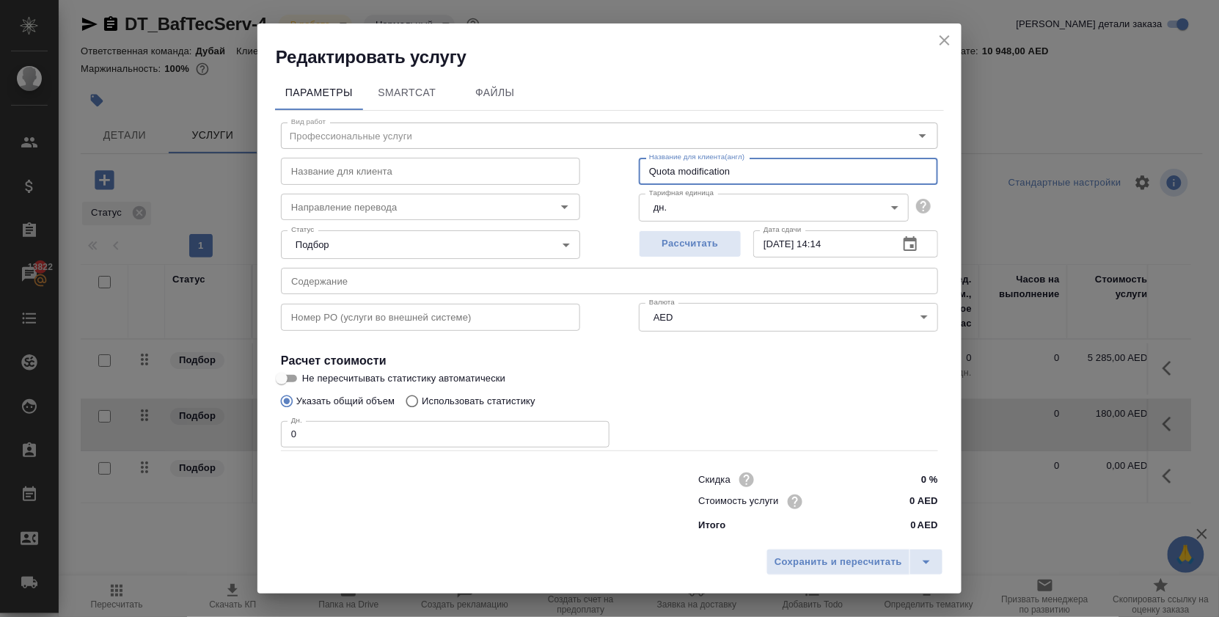
click at [474, 162] on div "Название для клиента Название для клиента Название для клиента(англ) Quota modi…" at bounding box center [610, 169] width 716 height 94
click at [808, 558] on span "Сохранить и пересчитать" at bounding box center [838, 562] width 128 height 17
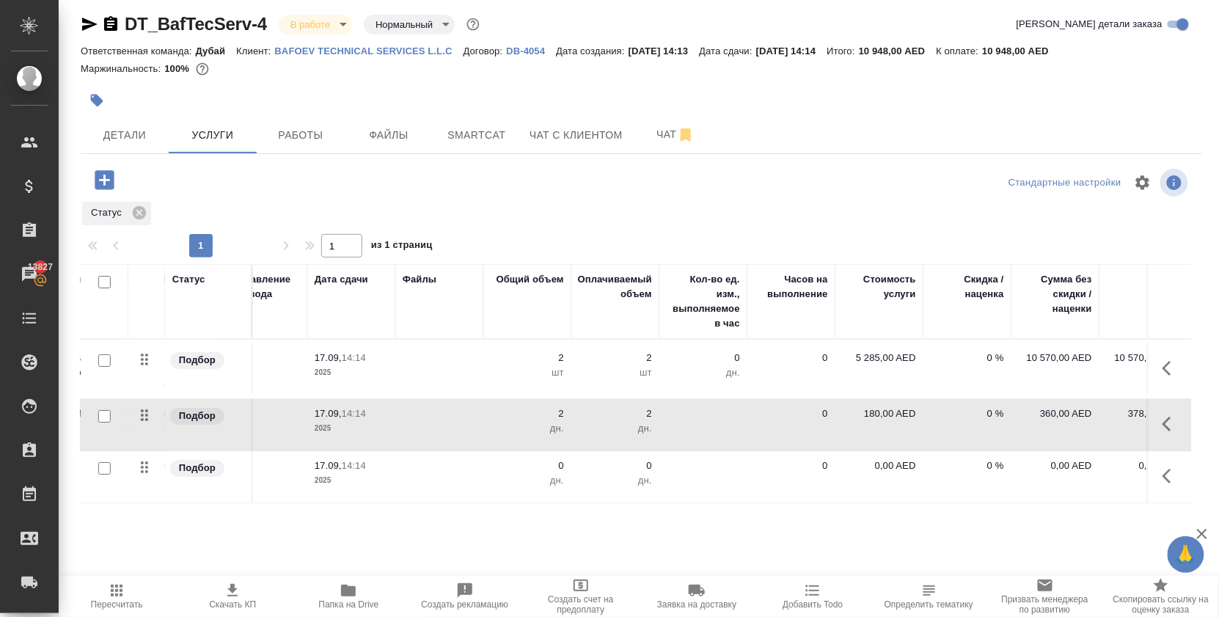
scroll to position [0, 253]
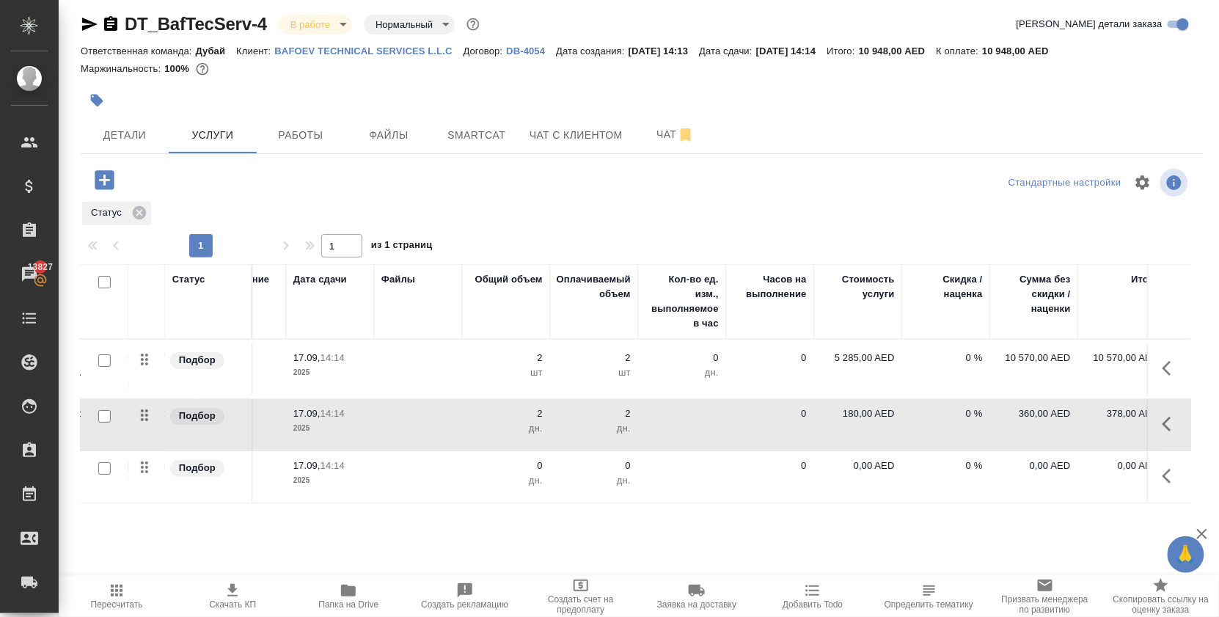
click at [858, 395] on td "0,00 AED" at bounding box center [858, 368] width 88 height 51
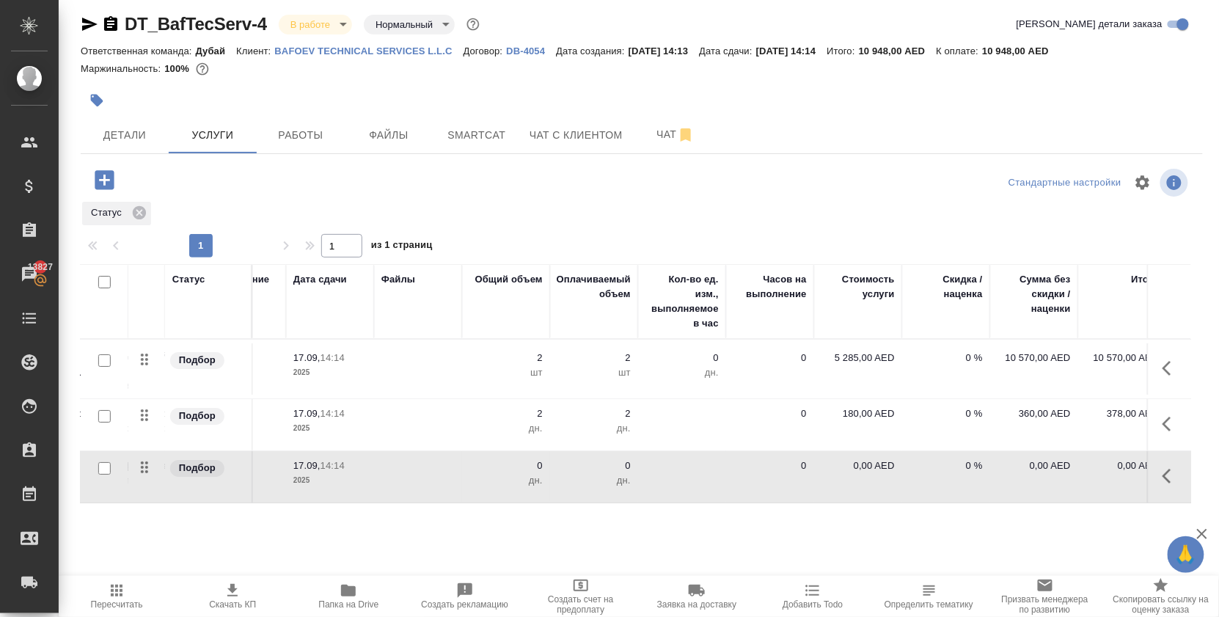
click at [858, 395] on td "0,00 AED" at bounding box center [858, 368] width 88 height 51
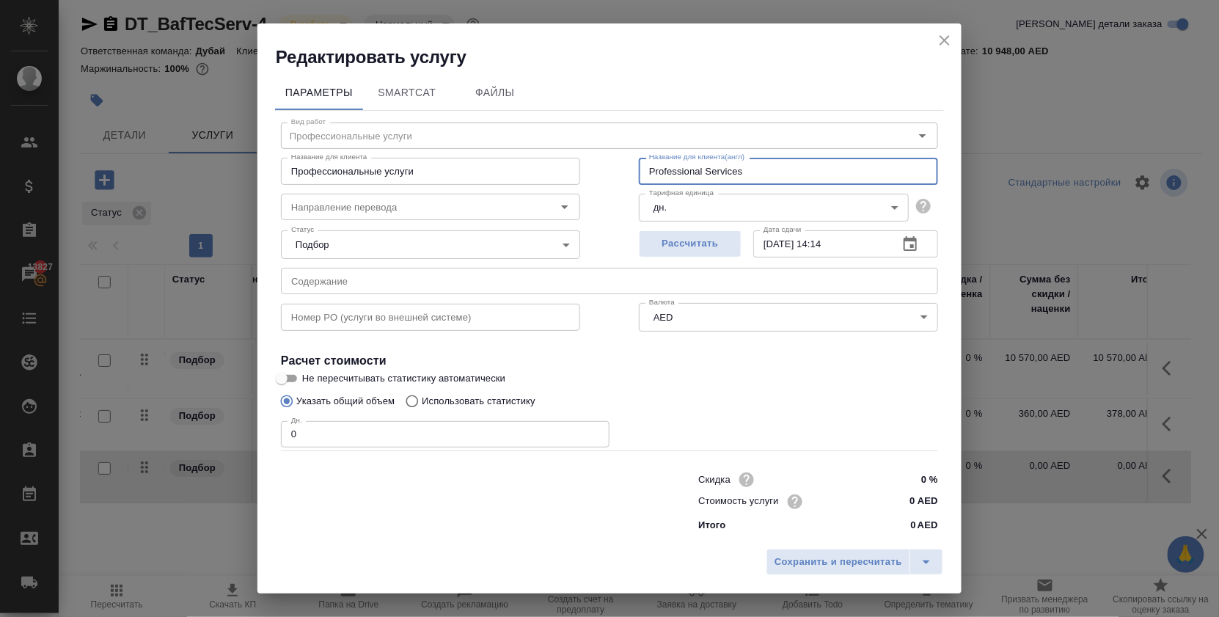
drag, startPoint x: 755, startPoint y: 168, endPoint x: 571, endPoint y: 158, distance: 185.1
click at [575, 160] on div "Название для клиента Профессиональные услуги Название для клиента Название для …" at bounding box center [610, 169] width 716 height 94
click at [478, 161] on input "Профессиональные услуги" at bounding box center [430, 171] width 299 height 26
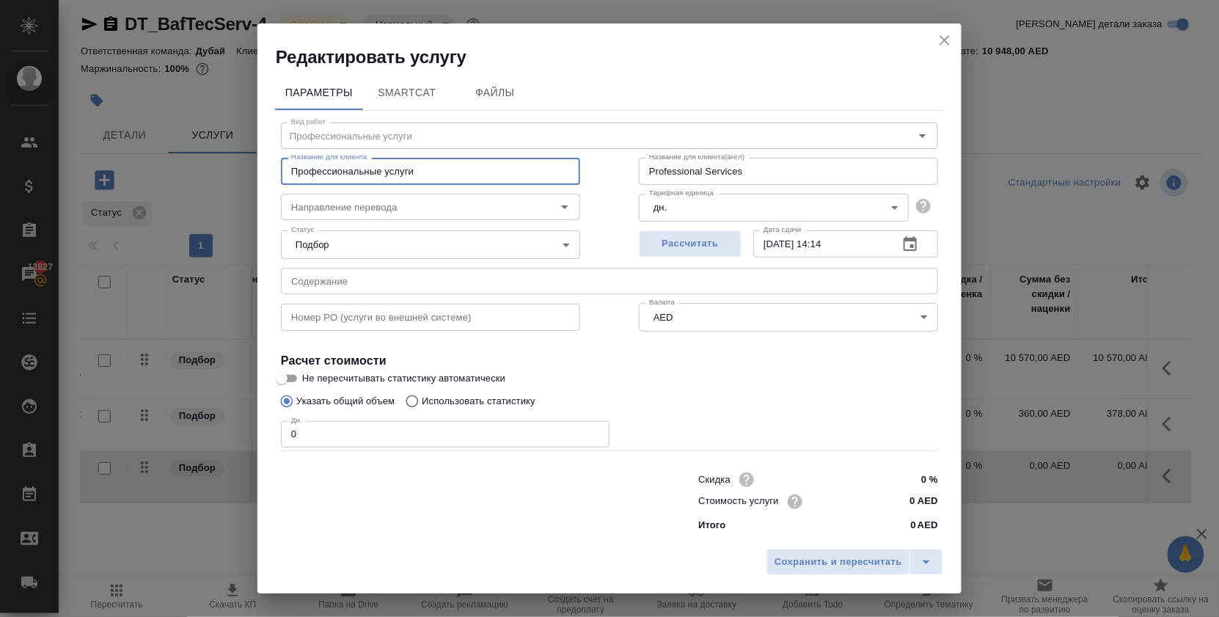
paste input "Professional Services"
click at [453, 180] on input "Professional Services услуги" at bounding box center [430, 171] width 299 height 26
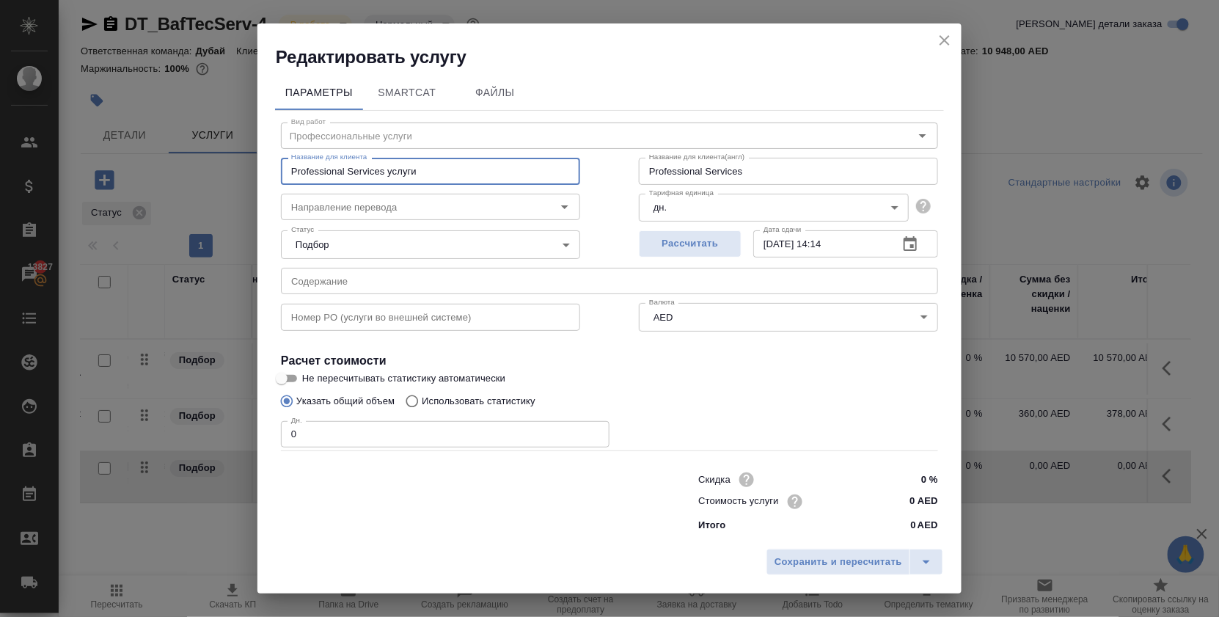
paste input "text"
type input "Professional Services"
click at [596, 439] on input "1" at bounding box center [445, 434] width 329 height 26
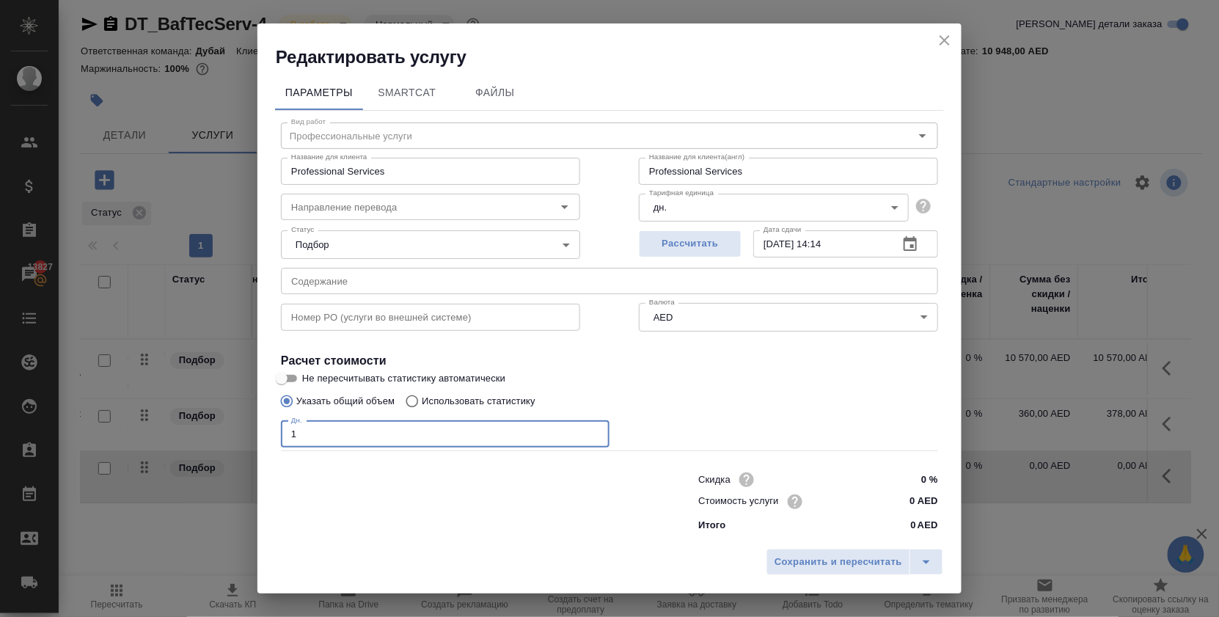
type input "2"
click at [596, 439] on input "2" at bounding box center [445, 434] width 329 height 26
click at [775, 554] on span "Сохранить и пересчитать" at bounding box center [838, 562] width 128 height 17
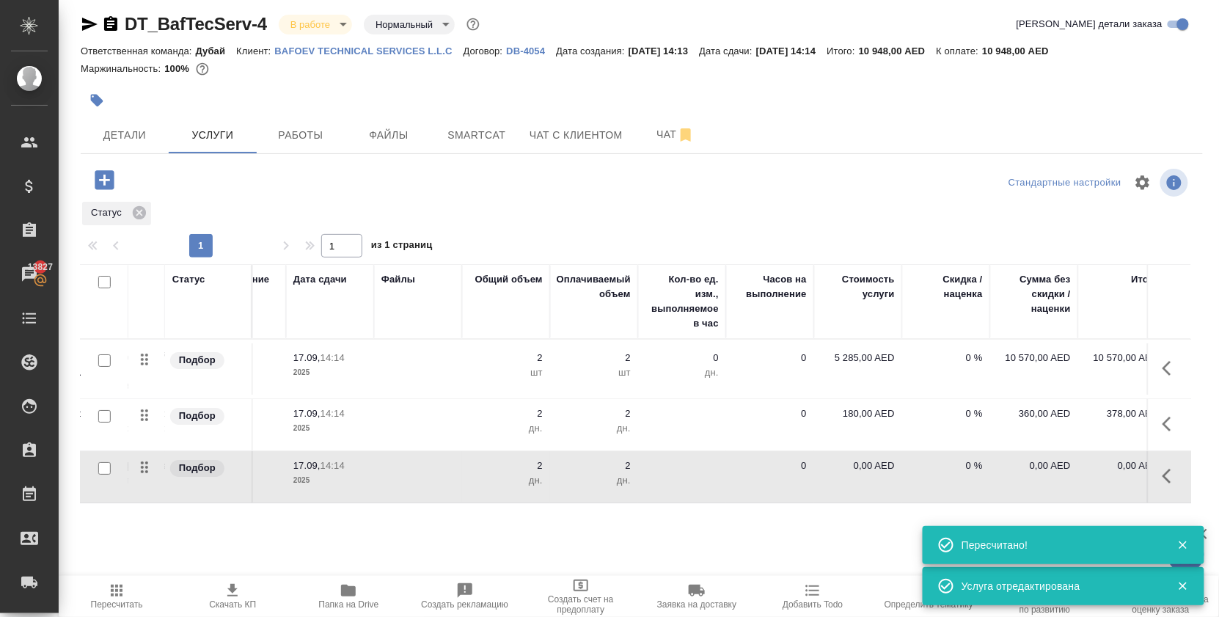
click at [872, 473] on p "0,00 AED" at bounding box center [857, 465] width 73 height 15
click at [872, 476] on input "0" at bounding box center [867, 468] width 55 height 21
click at [872, 476] on input "0" at bounding box center [867, 469] width 54 height 21
type input "700"
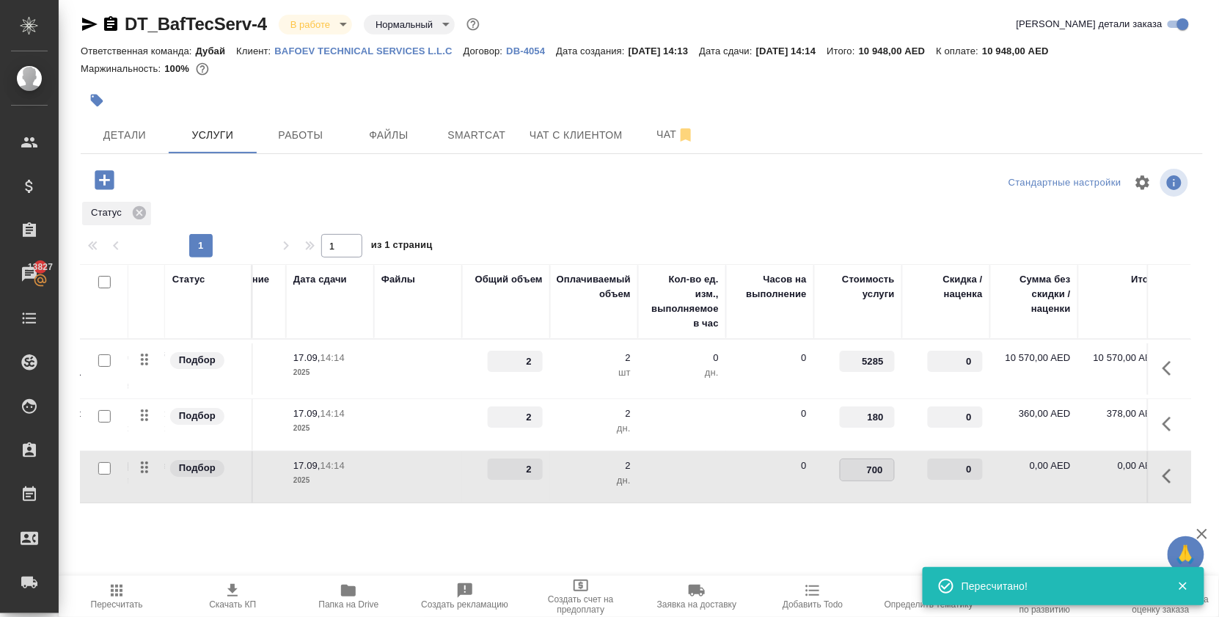
click at [863, 526] on div "Статус Услуга для клиента (RU) Вид работ Направление перевода Дата сдачи Файлы …" at bounding box center [636, 421] width 1110 height 315
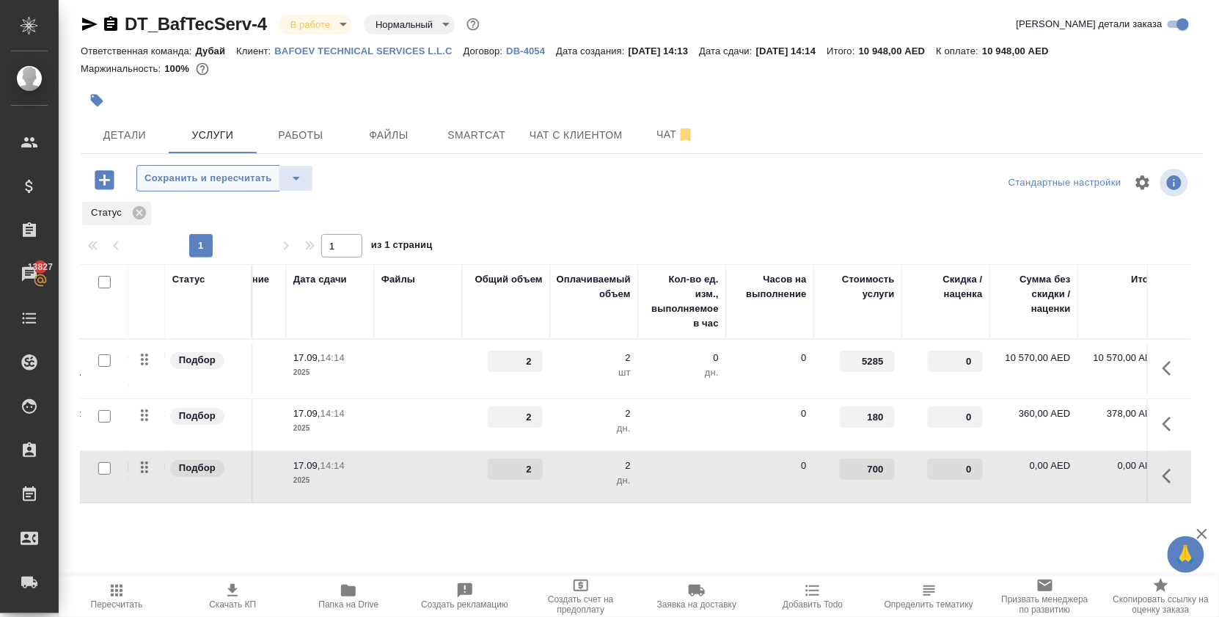
click at [210, 176] on span "Сохранить и пересчитать" at bounding box center [208, 178] width 128 height 17
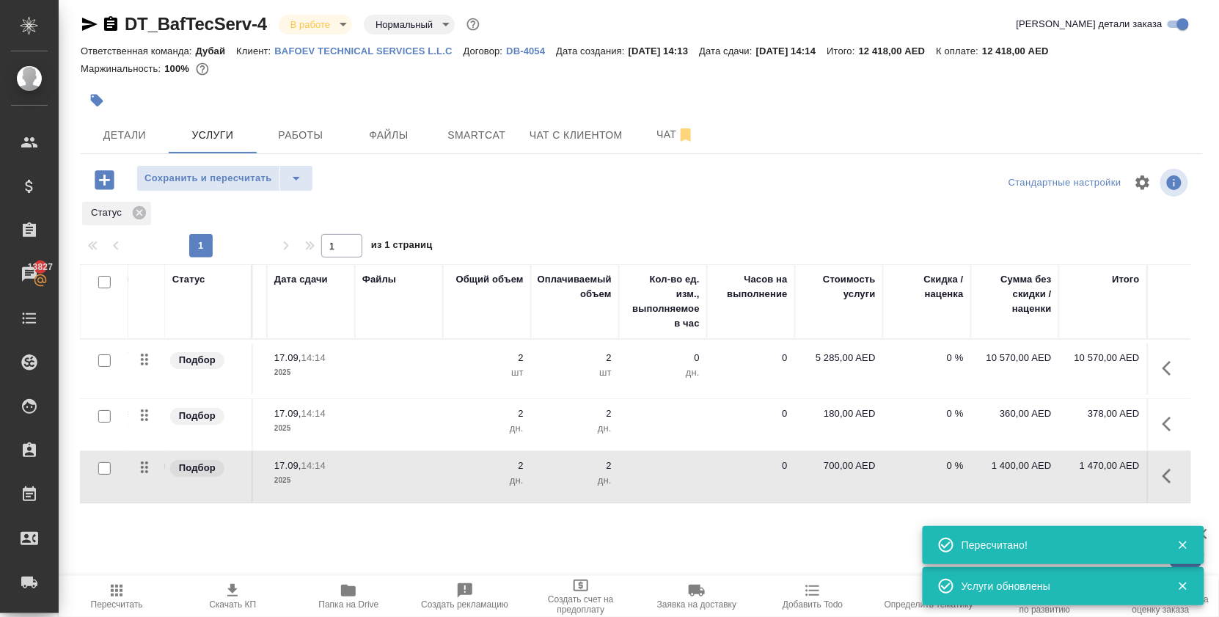
scroll to position [0, 271]
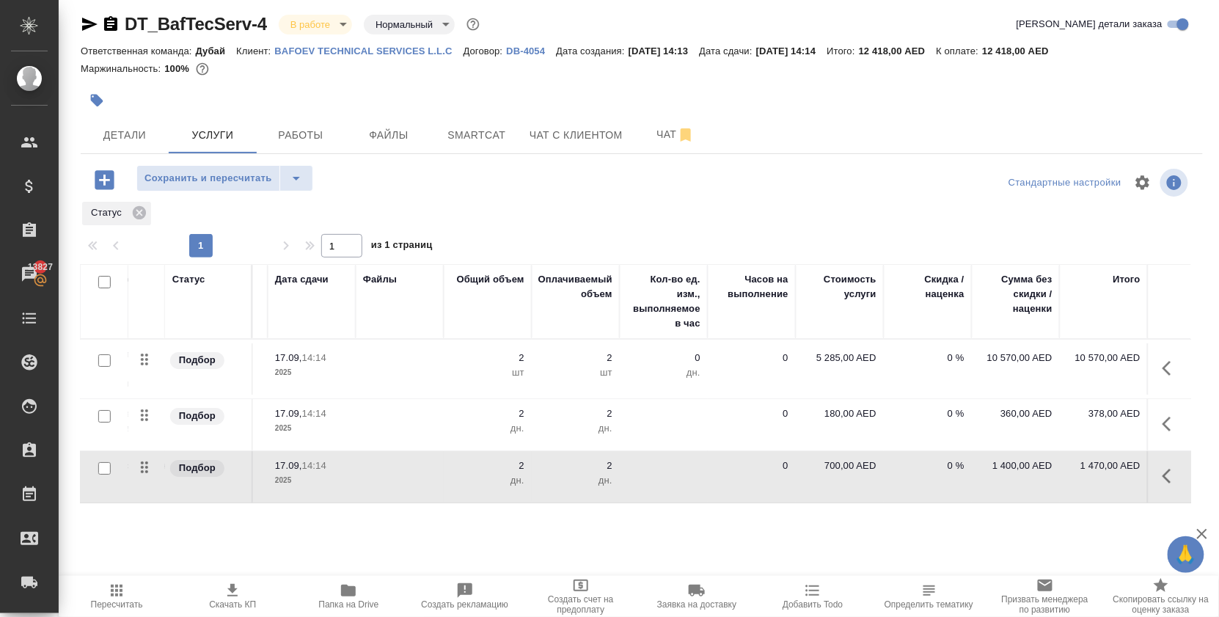
click at [107, 182] on icon "button" at bounding box center [105, 180] width 26 height 26
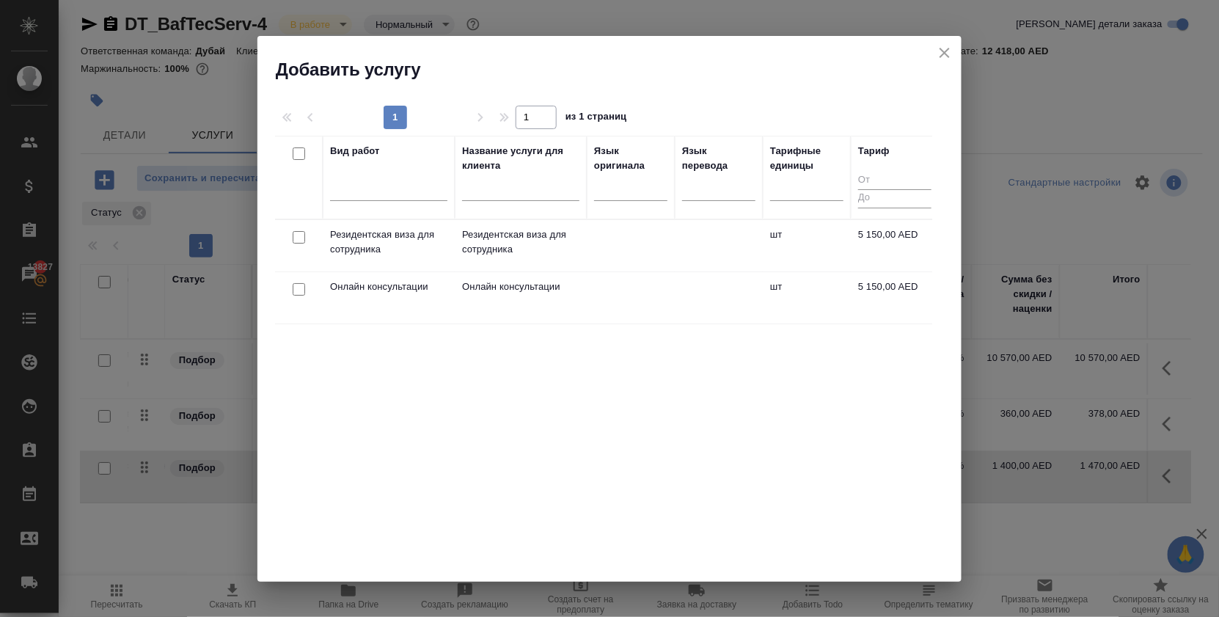
click at [304, 271] on td at bounding box center [299, 245] width 48 height 51
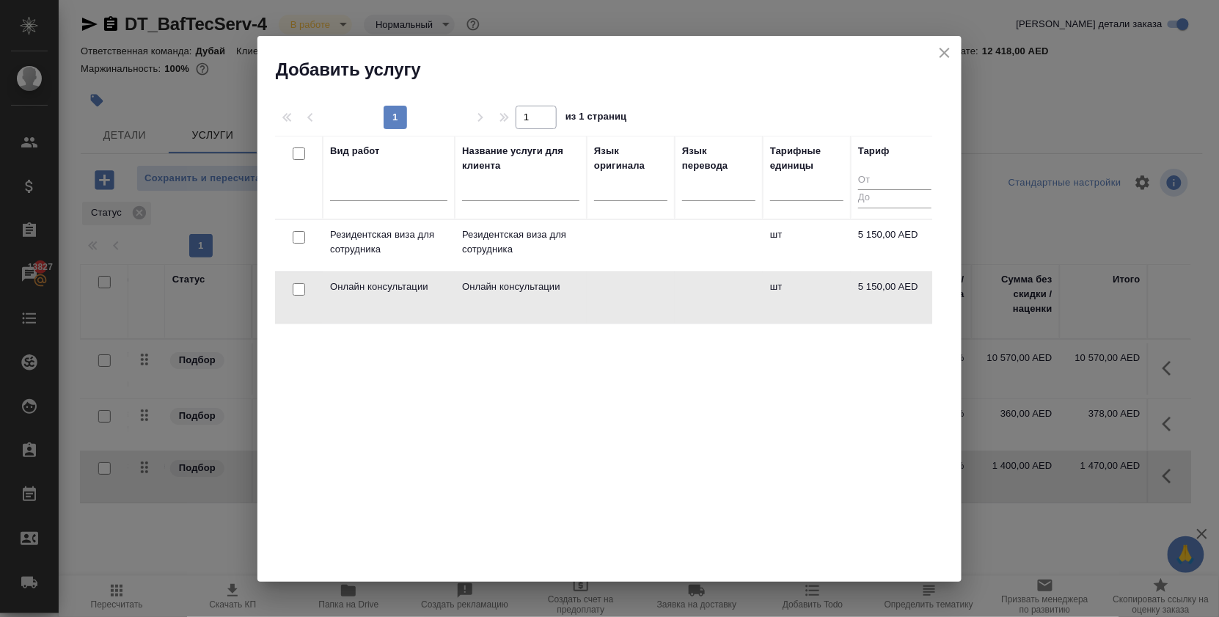
click at [299, 287] on input "checkbox" at bounding box center [299, 289] width 12 height 12
checkbox input "true"
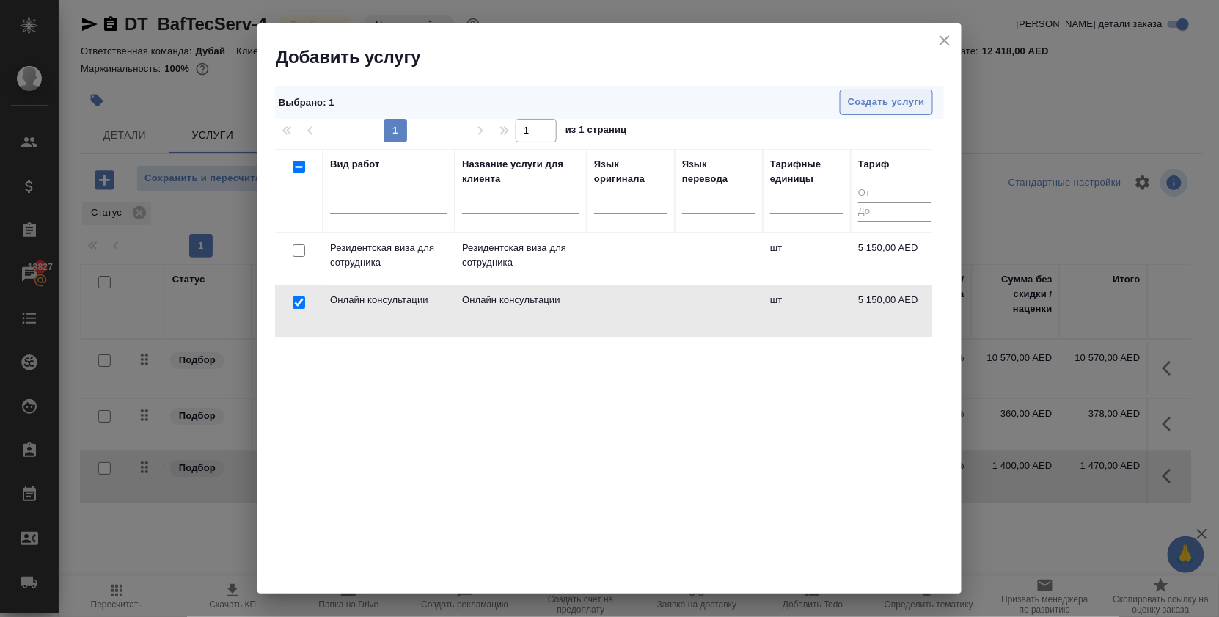
click at [876, 101] on span "Создать услуги" at bounding box center [886, 102] width 77 height 17
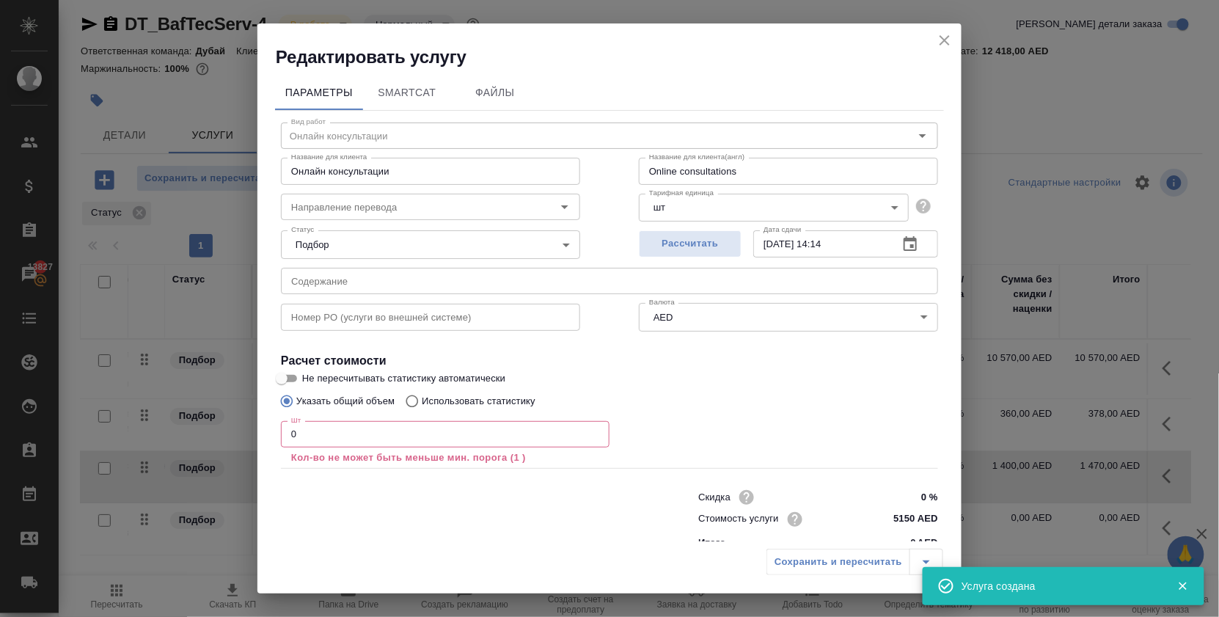
click at [438, 435] on input "0" at bounding box center [445, 434] width 329 height 26
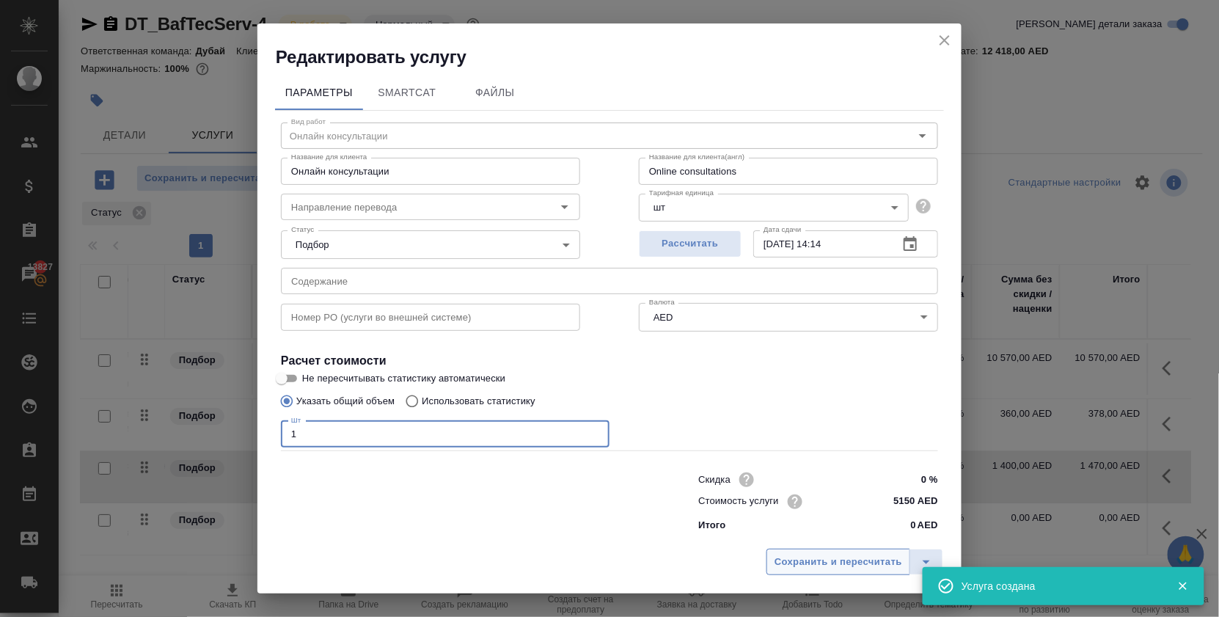
type input "1"
click at [788, 554] on span "Сохранить и пересчитать" at bounding box center [838, 562] width 128 height 17
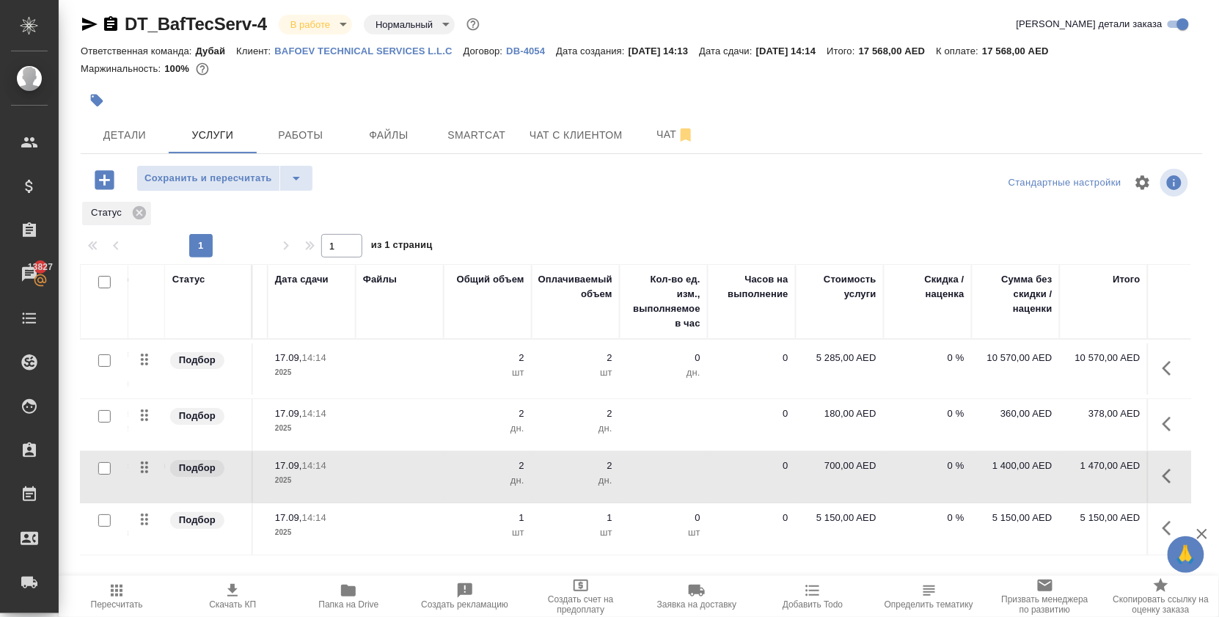
scroll to position [0, 0]
click at [1162, 433] on icon "button" at bounding box center [1171, 424] width 18 height 18
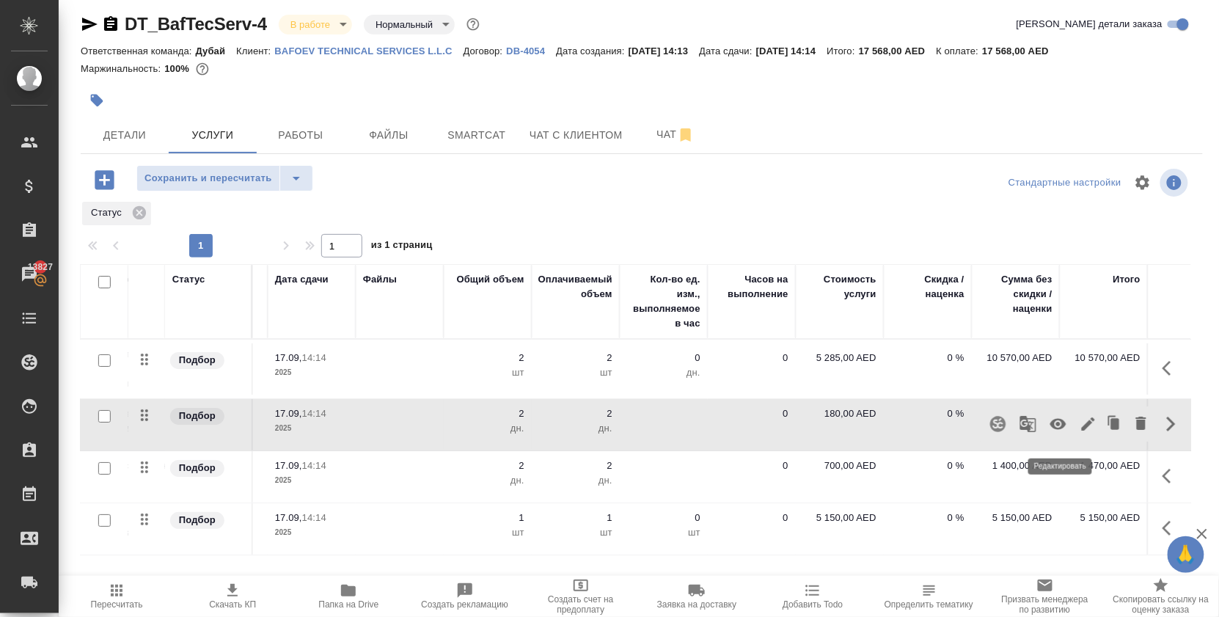
click at [1080, 431] on icon "button" at bounding box center [1089, 424] width 18 height 18
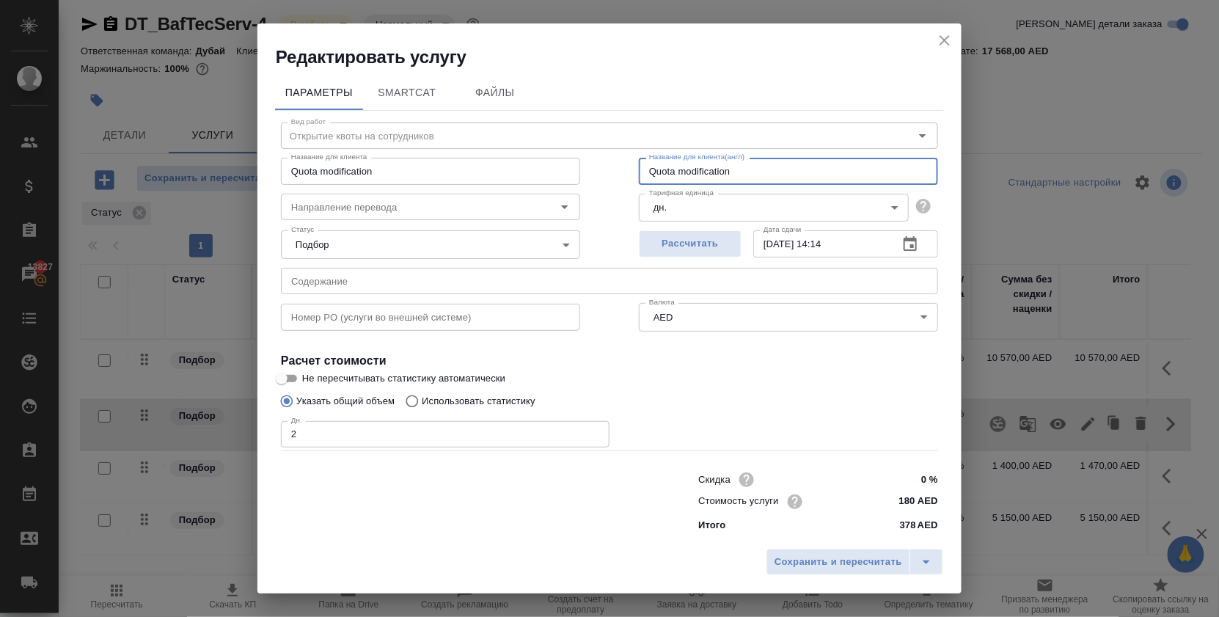
drag, startPoint x: 746, startPoint y: 165, endPoint x: 472, endPoint y: 138, distance: 274.9
click at [472, 138] on div "Название для клиента Quota modification Название для клиента Название для клиен…" at bounding box center [610, 169] width 716 height 94
drag, startPoint x: 730, startPoint y: 174, endPoint x: 537, endPoint y: 174, distance: 193.6
click at [537, 174] on div "Название для клиента Quota modification Название для клиента Название для клиен…" at bounding box center [610, 169] width 716 height 94
